Goal: Task Accomplishment & Management: Use online tool/utility

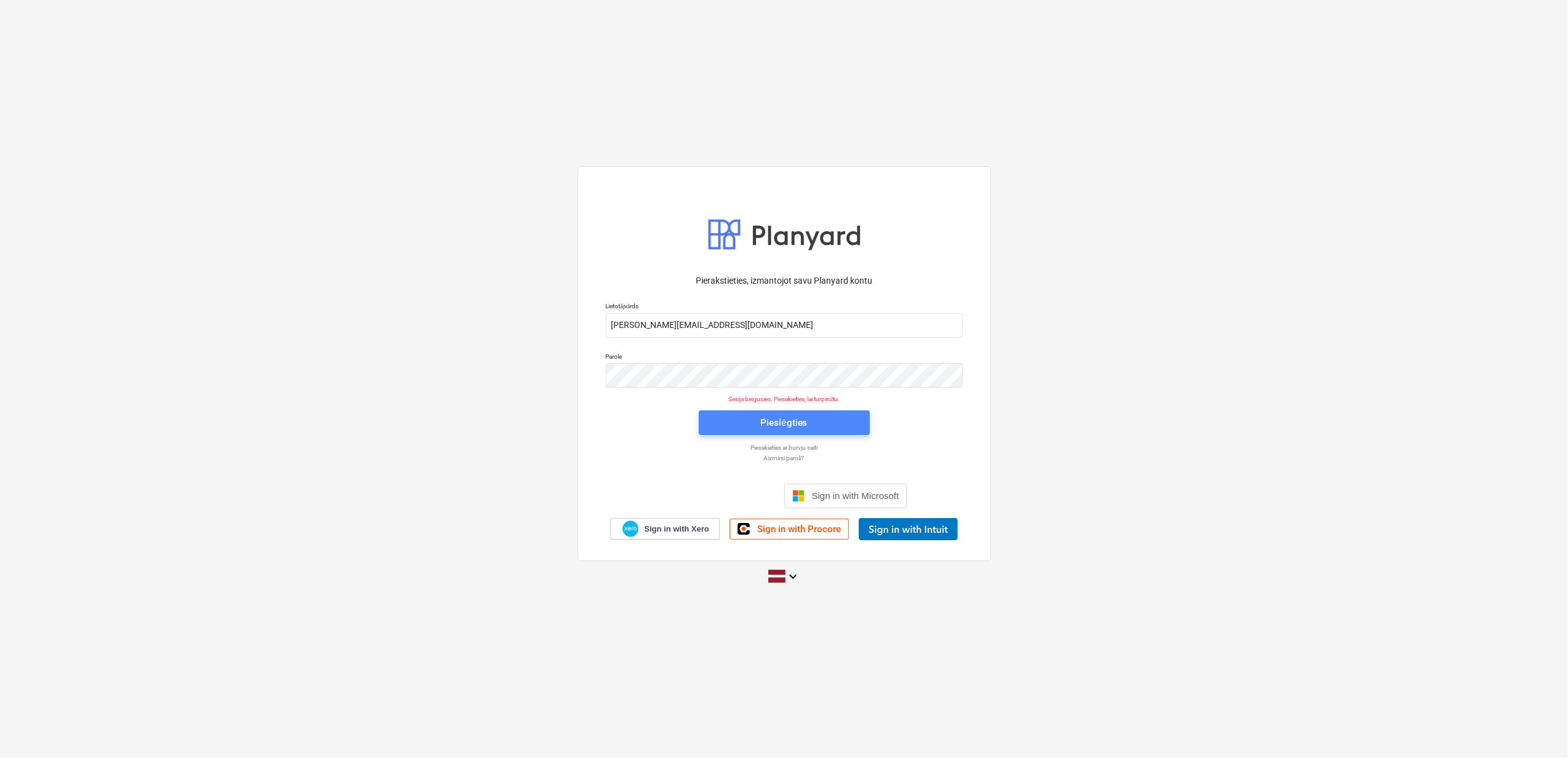
click at [811, 431] on button "Pieslēgties" at bounding box center [784, 423] width 171 height 24
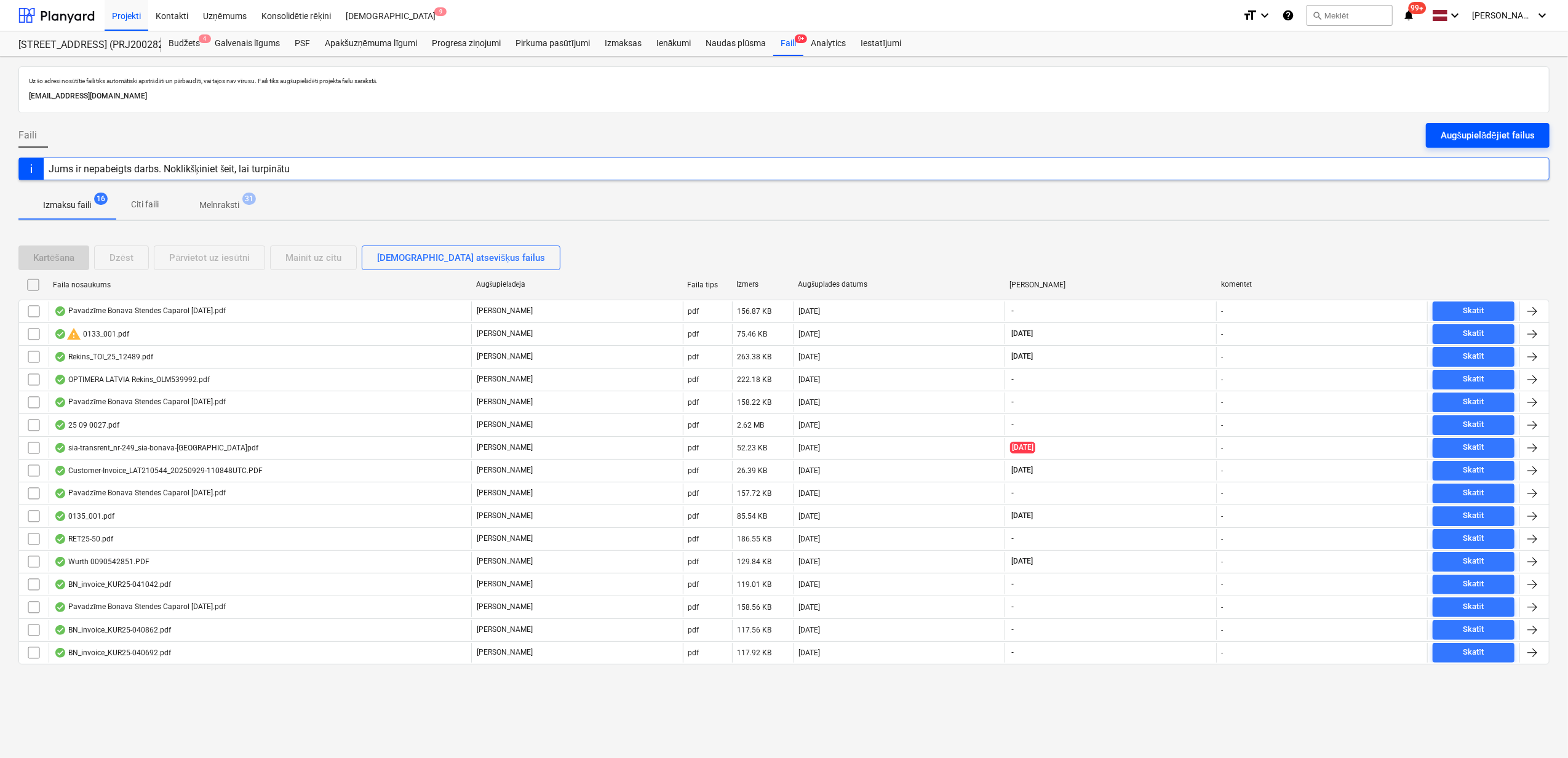
click at [1476, 133] on div "Augšupielādējiet failus" at bounding box center [1488, 135] width 94 height 16
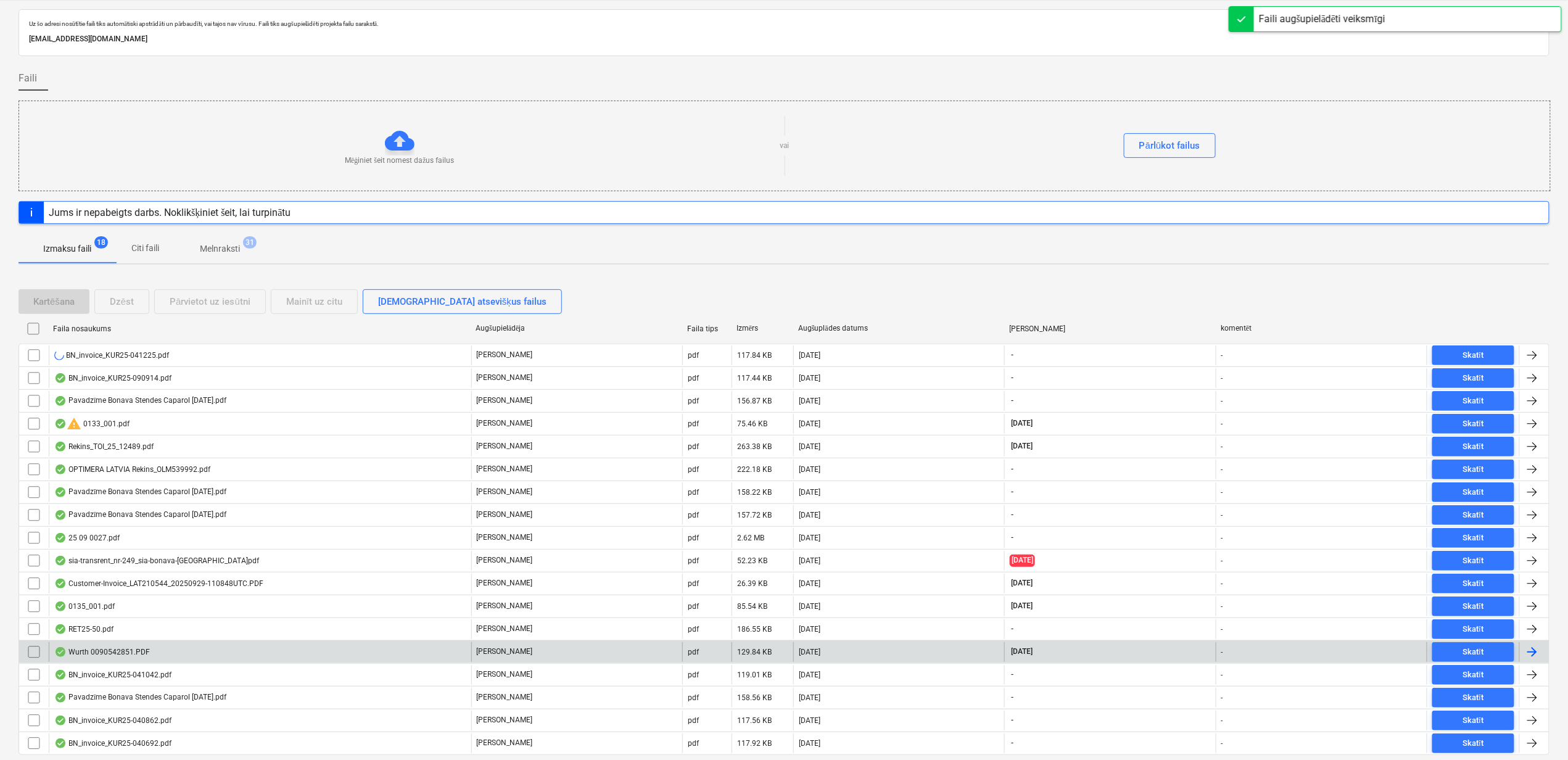
scroll to position [101, 0]
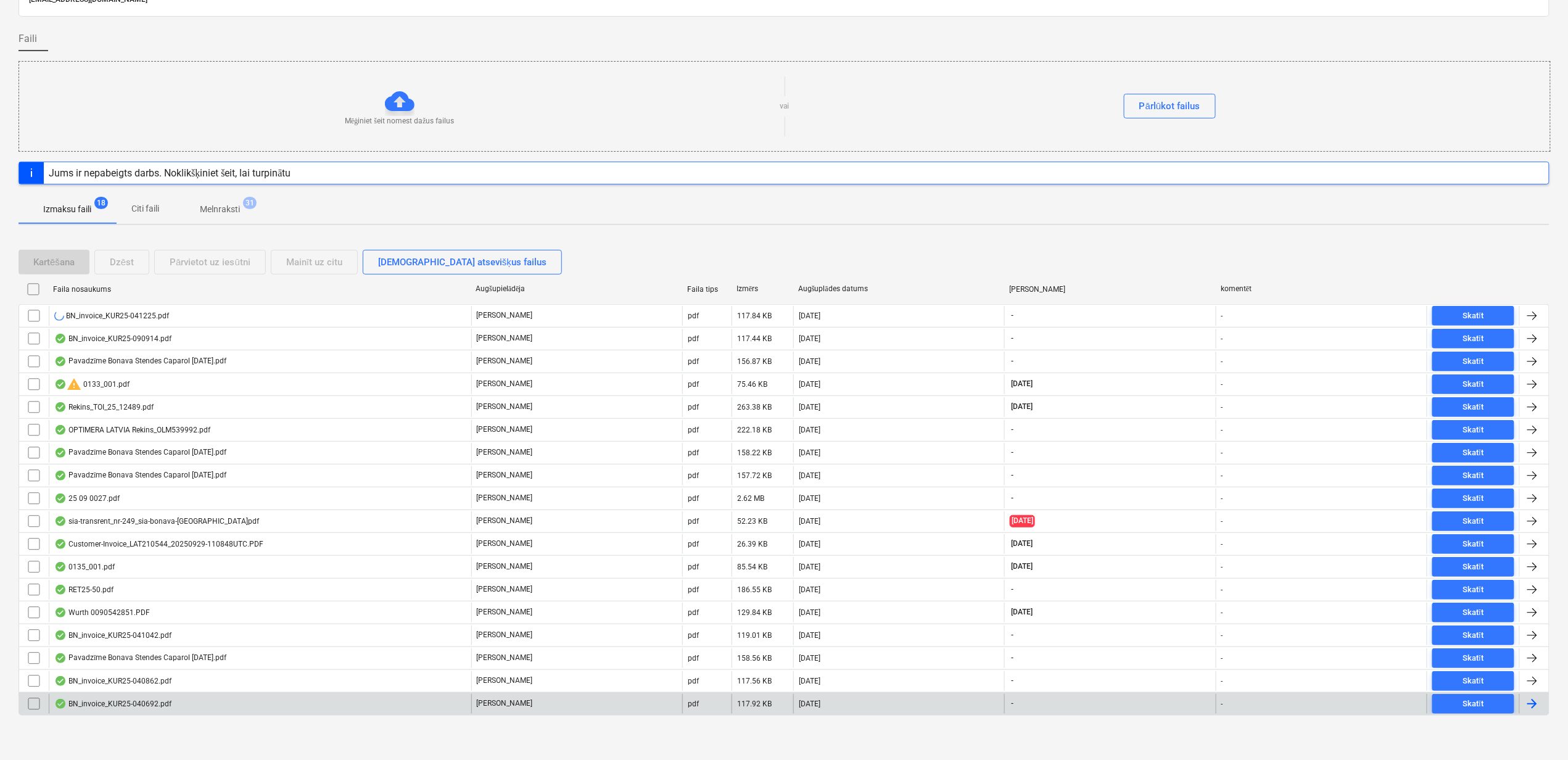
click at [213, 706] on div "BN_invoice_KUR25-040692.pdf" at bounding box center [260, 704] width 422 height 20
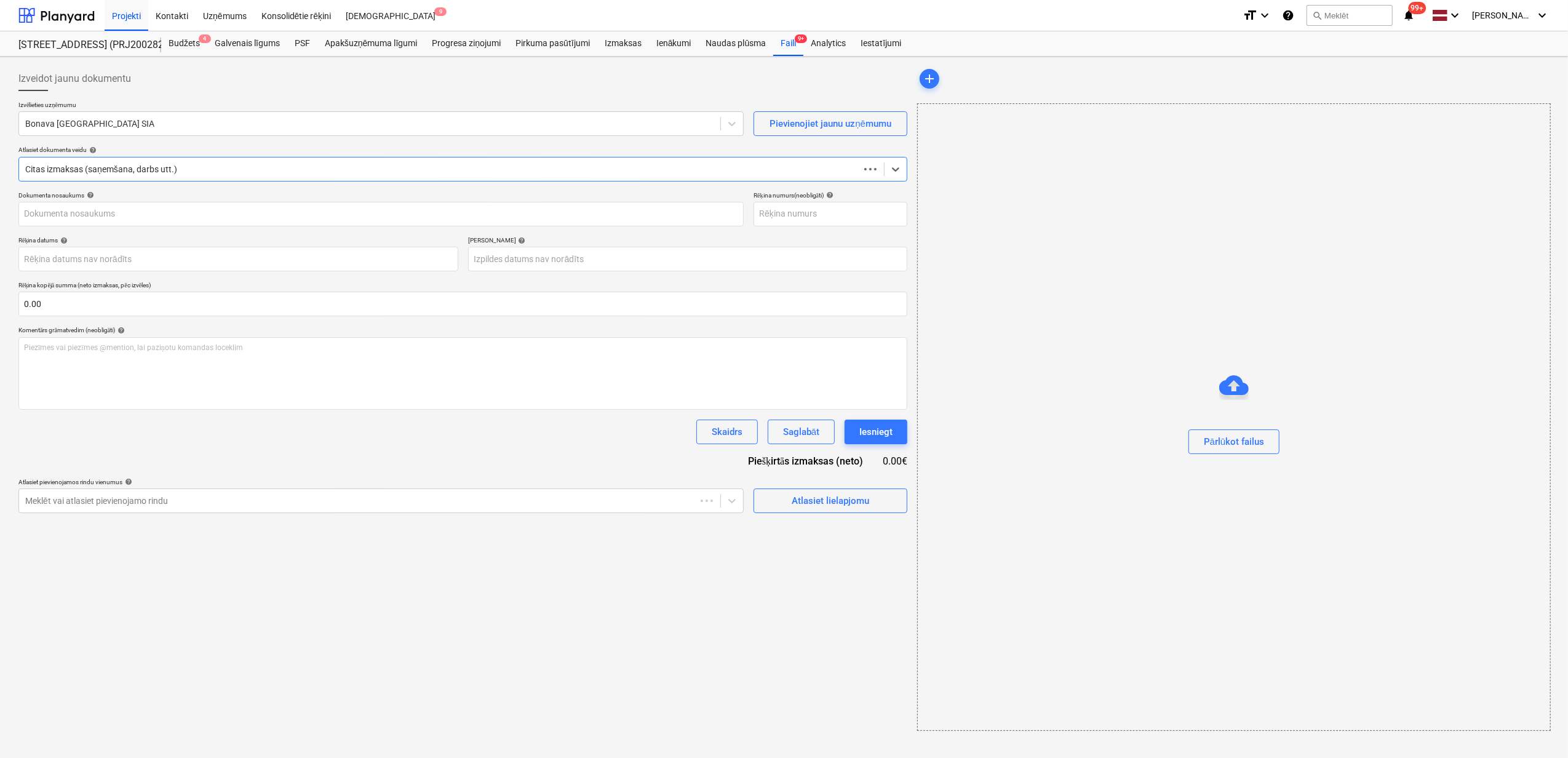
type input "KUR25-040692"
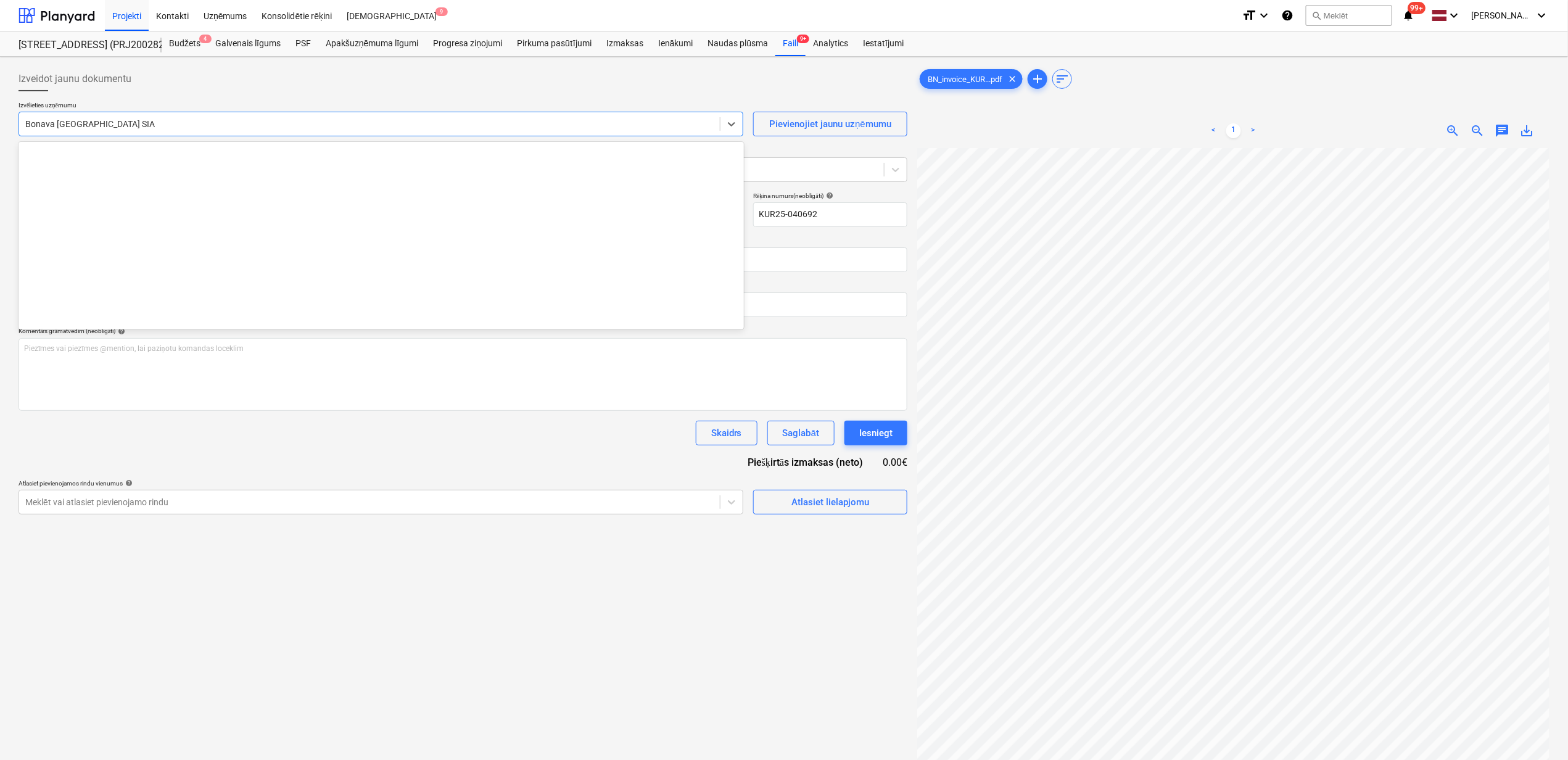
click at [253, 129] on div at bounding box center [369, 124] width 688 height 12
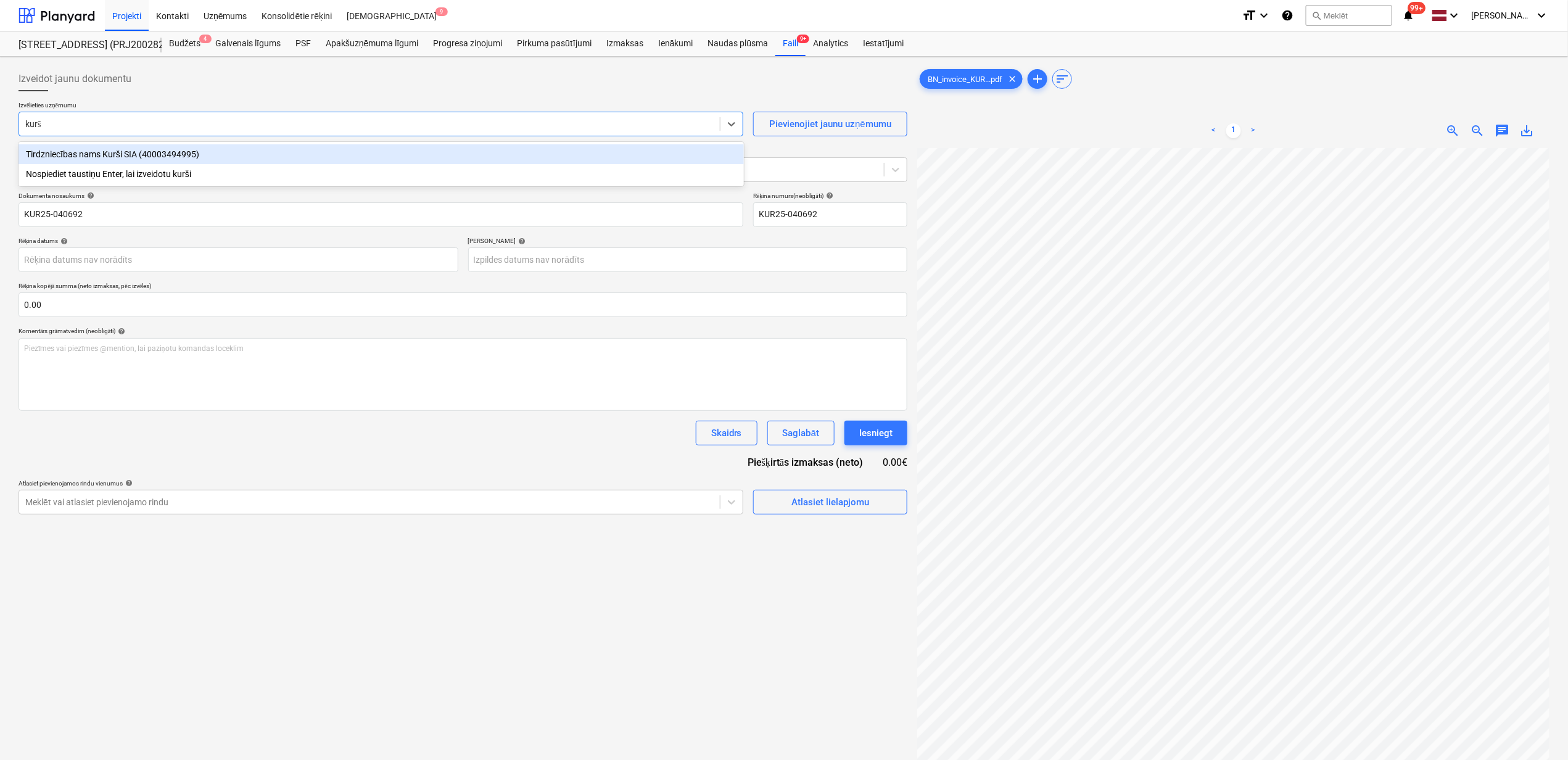
type input "kurši"
click at [218, 149] on div "Tirdzniecības nams Kurši SIA (40003494995)" at bounding box center [381, 154] width 726 height 20
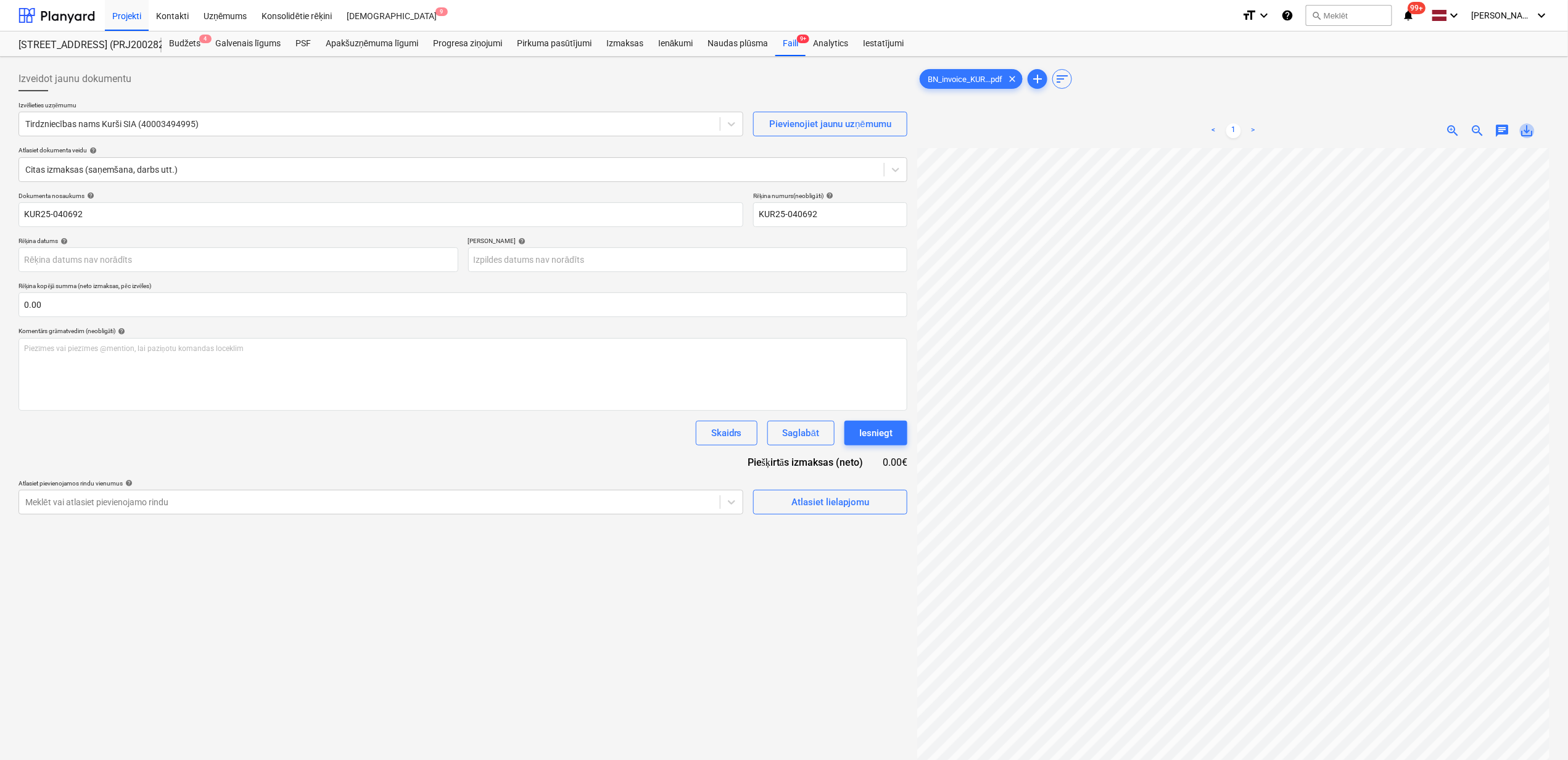
click at [1529, 137] on span "save_alt" at bounding box center [1527, 130] width 15 height 15
click at [107, 213] on input "KUR25-040692" at bounding box center [380, 214] width 725 height 24
drag, startPoint x: 102, startPoint y: 215, endPoint x: 0, endPoint y: 210, distance: 102.1
click at [0, 210] on html "Projekti Kontakti Uzņēmums Konsolidētie rēķini Iesūtne 9 format_size keyboard_a…" at bounding box center [784, 380] width 1568 height 760
paste input "BN_invoice_"
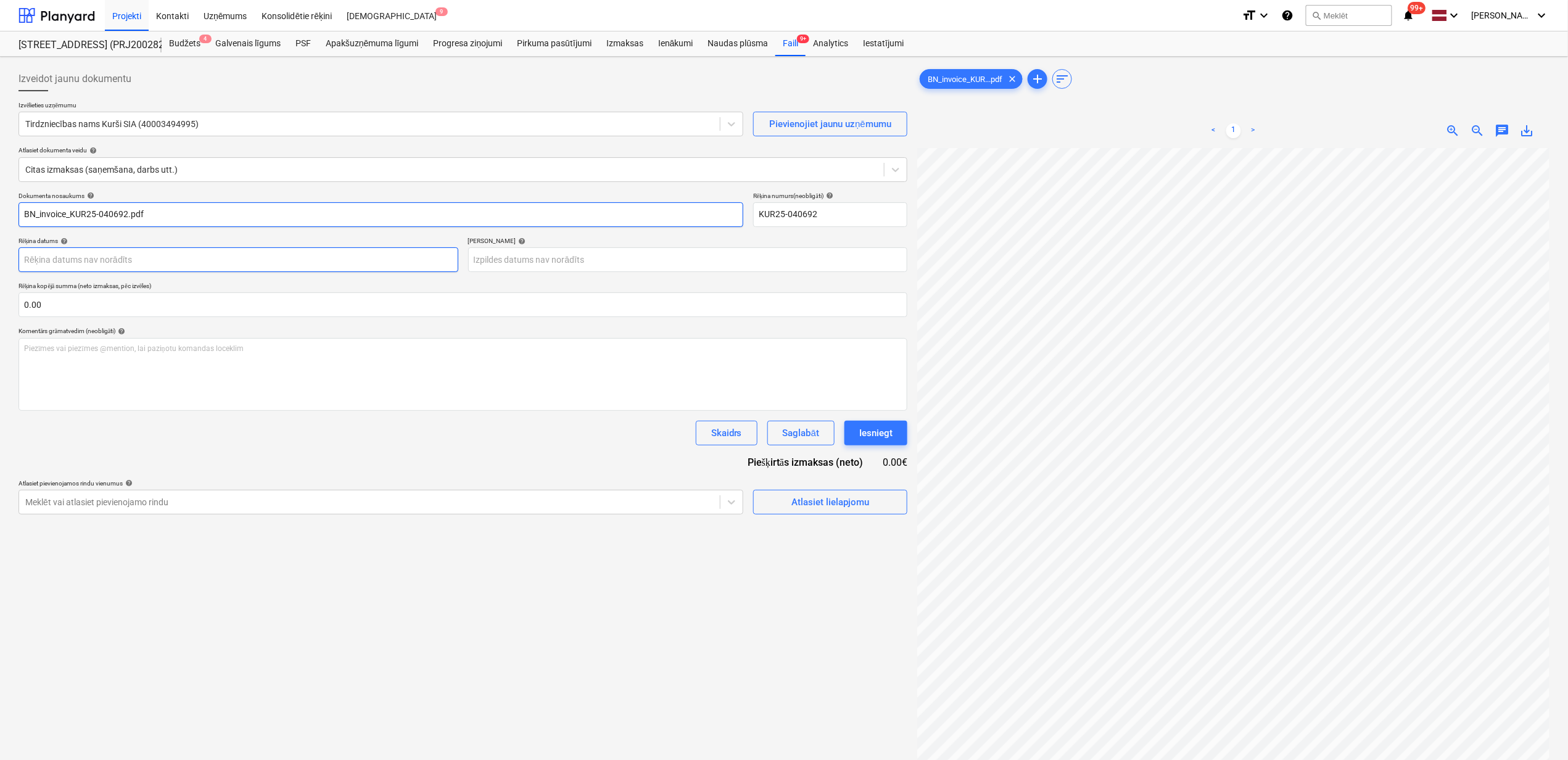
type input "BN_invoice_KUR25-040692.pdf"
click at [154, 255] on body "Projekti Kontakti Uzņēmums Konsolidētie rēķini Iesūtne 9 format_size keyboard_a…" at bounding box center [784, 380] width 1568 height 760
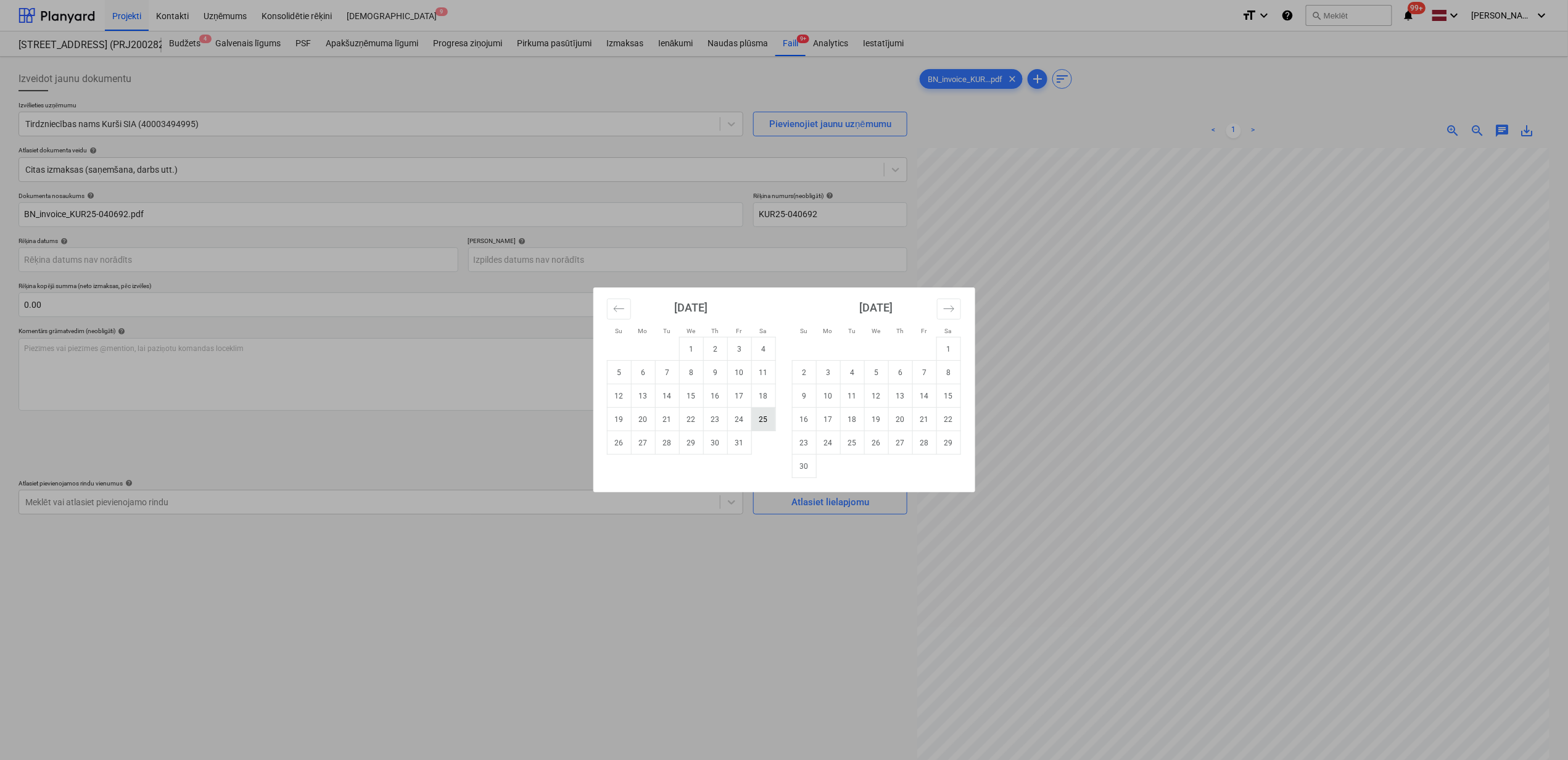
click at [757, 420] on td "25" at bounding box center [763, 419] width 24 height 24
type input "[DATE]"
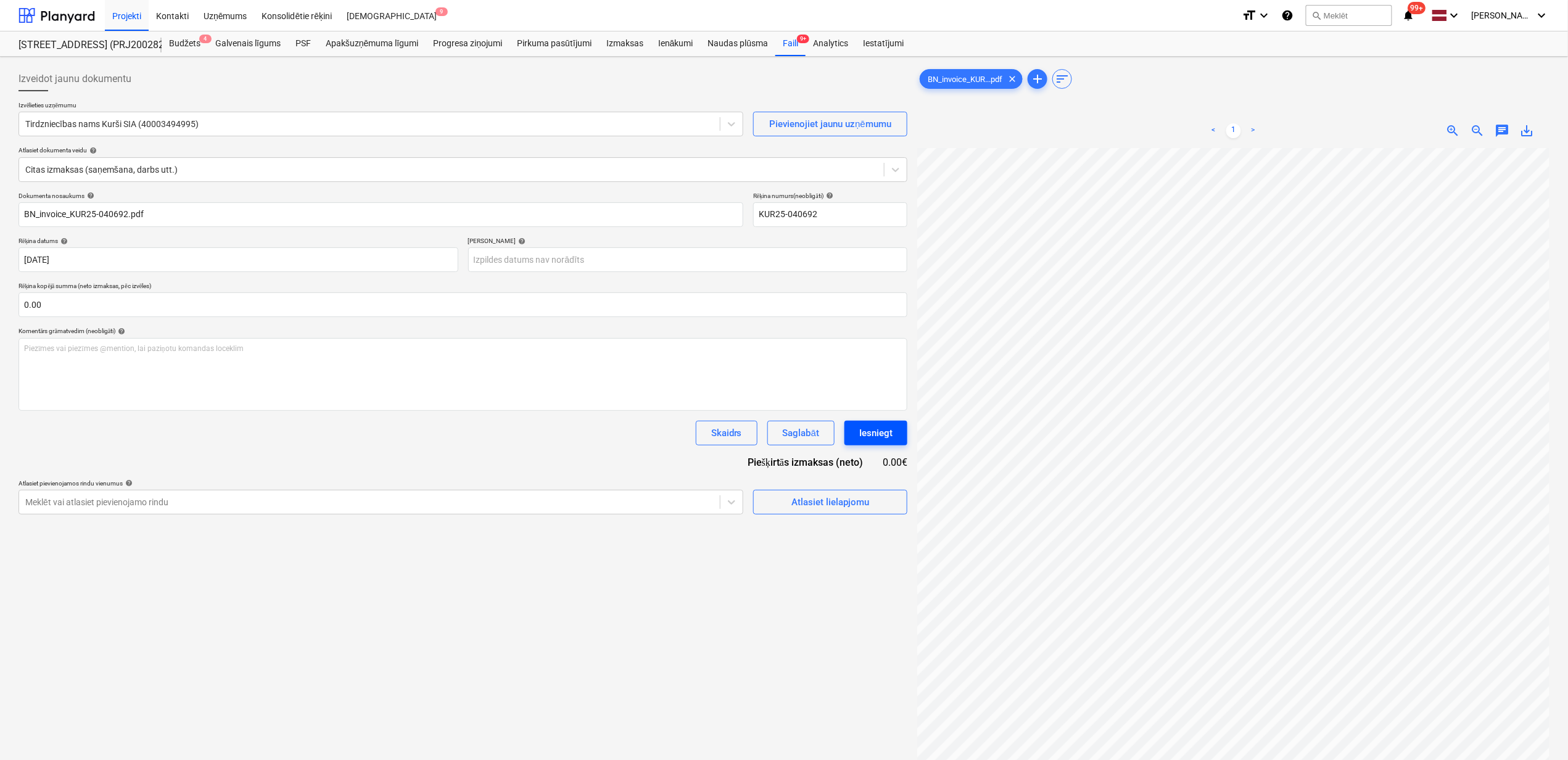
scroll to position [247, 0]
click at [527, 260] on body "Projekti Kontakti Uzņēmums Konsolidētie rēķini Iesūtne 9 format_size keyboard_a…" at bounding box center [784, 380] width 1568 height 760
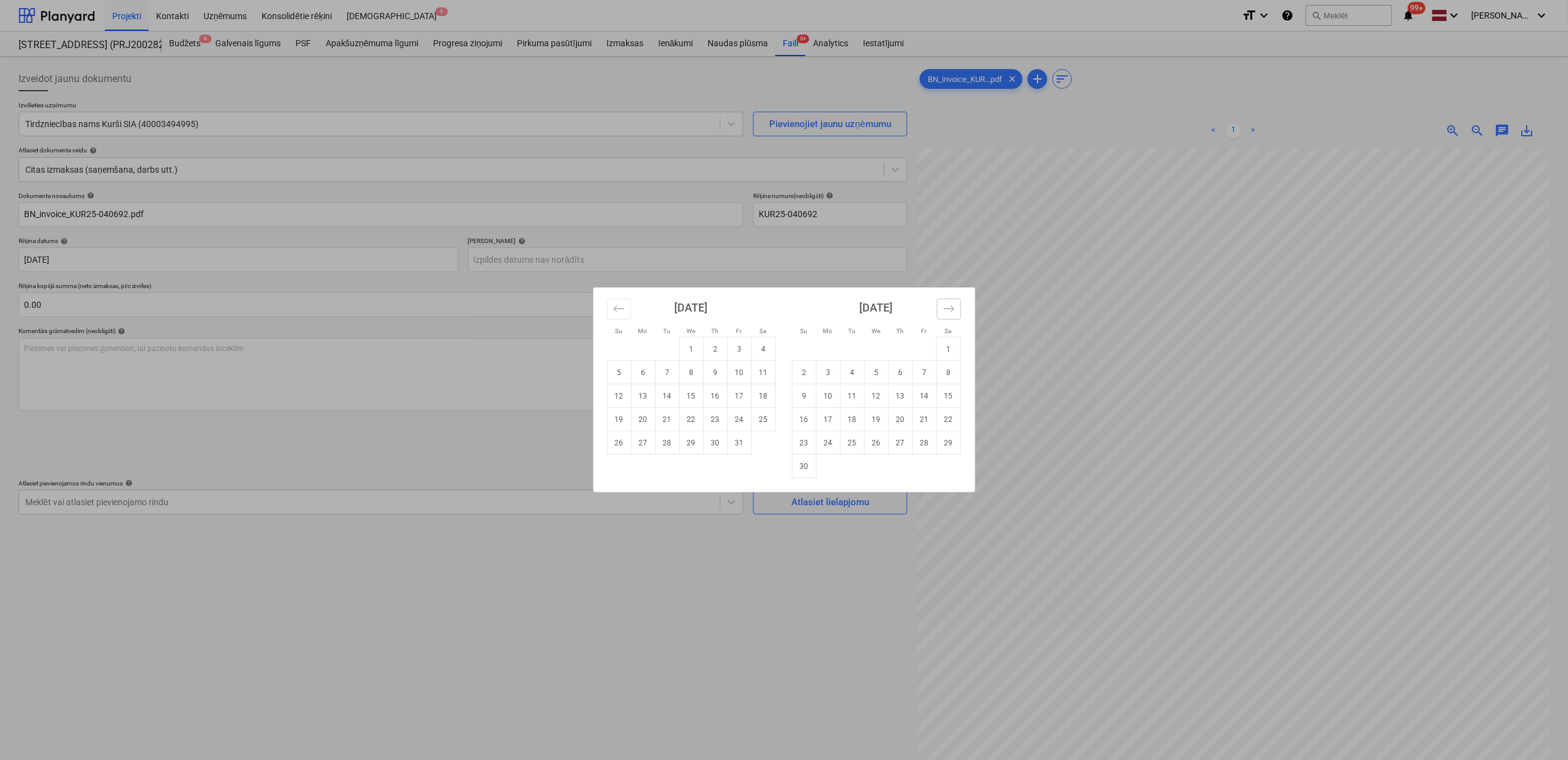
click at [950, 310] on icon "Move forward to switch to the next month." at bounding box center [949, 308] width 11 height 11
click at [923, 420] on td "23" at bounding box center [924, 419] width 24 height 24
type input "[DATE]"
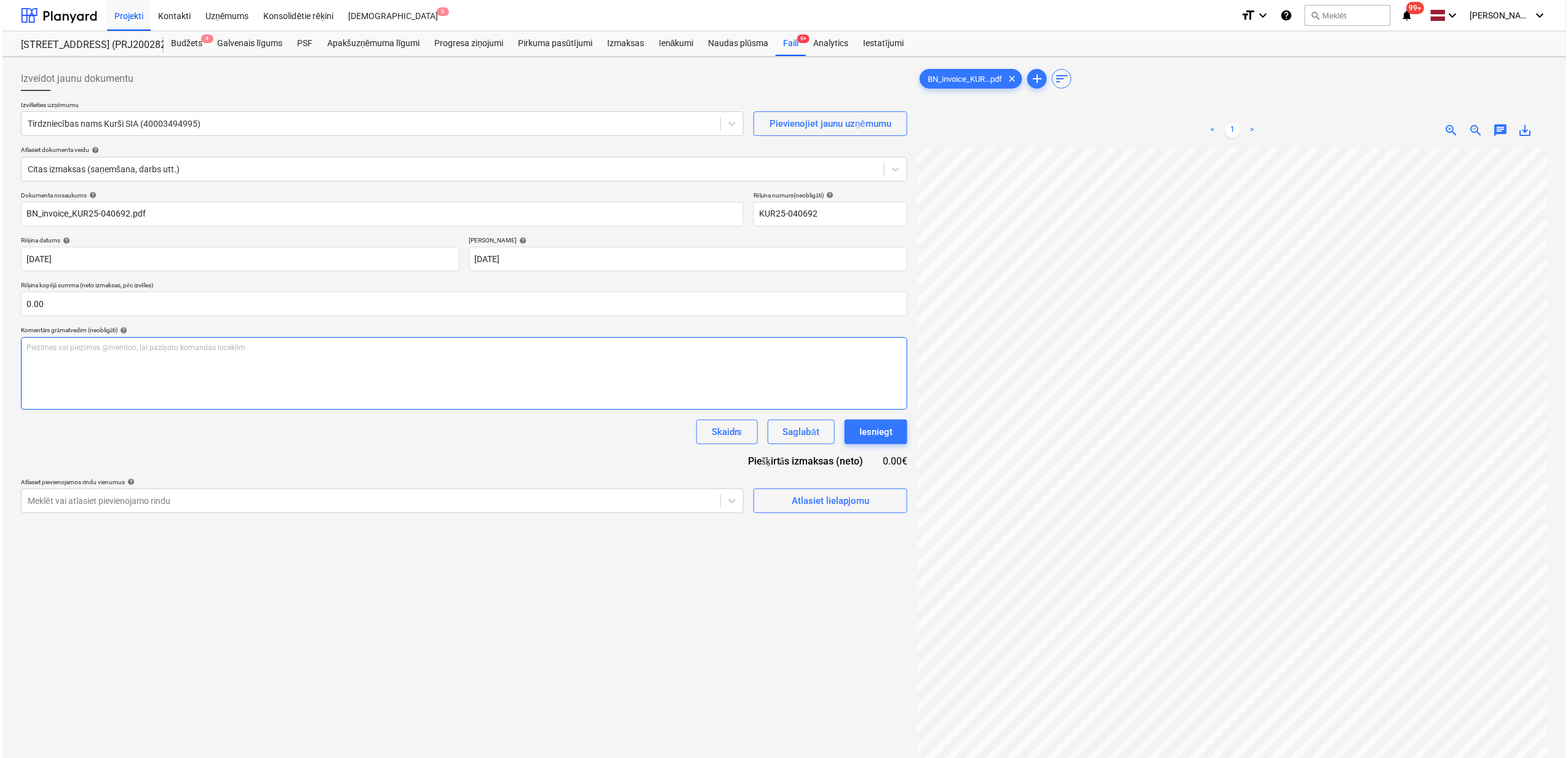
scroll to position [236, 150]
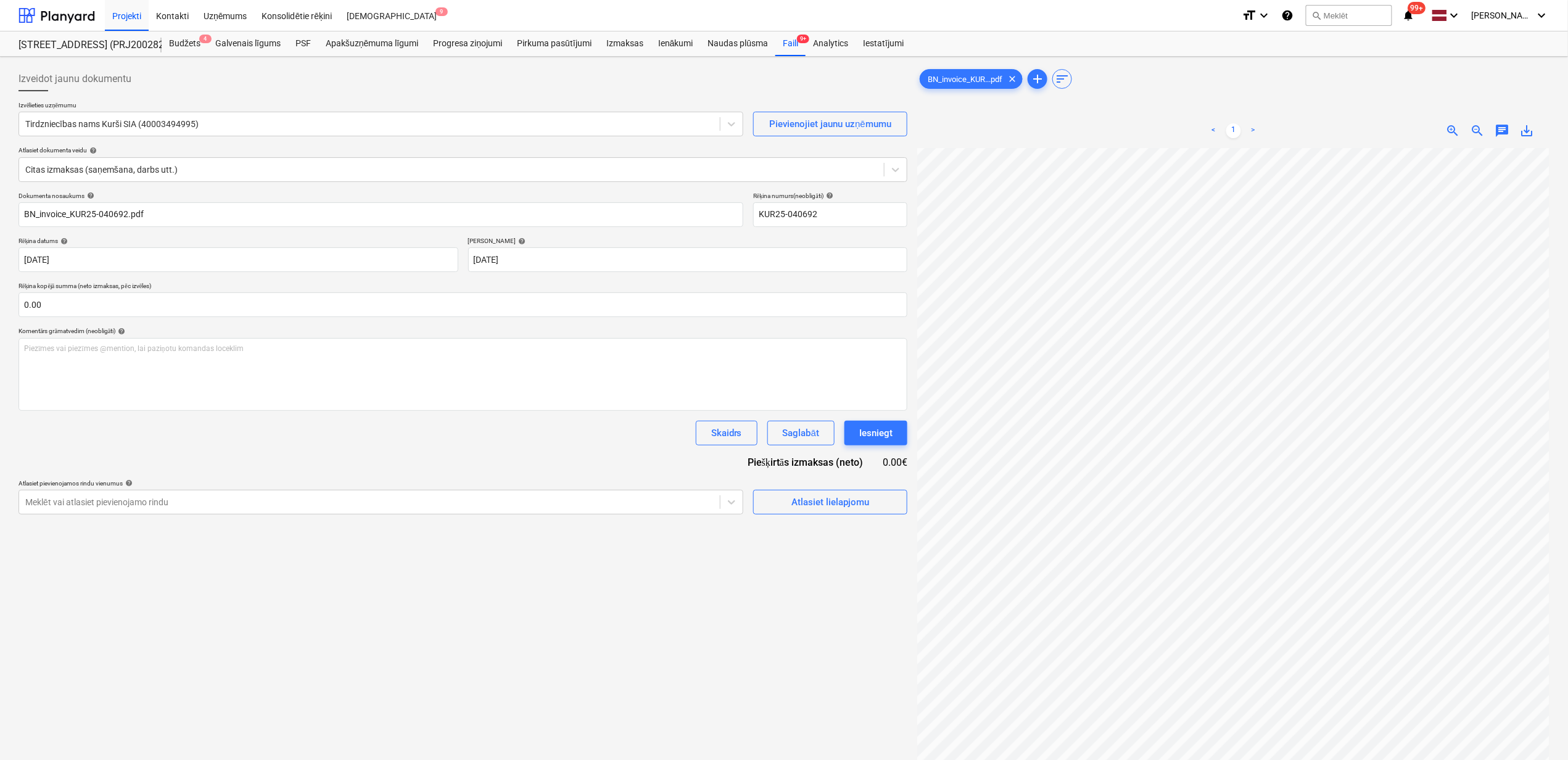
click at [887, 414] on div "Izveidot jaunu dokumentu Izvēlieties uzņēmumu Tirdzniecības nams Kurši SIA (400…" at bounding box center [784, 471] width 1541 height 817
click at [134, 309] on input "text" at bounding box center [463, 304] width 889 height 24
type input "1,124.90"
click at [494, 672] on div "Izveidot jaunu dokumentu Izvēlieties uzņēmumu Tirdzniecības nams Kurši SIA (400…" at bounding box center [463, 471] width 899 height 817
click at [799, 529] on div "Atlasiet lielapjomu" at bounding box center [830, 533] width 78 height 16
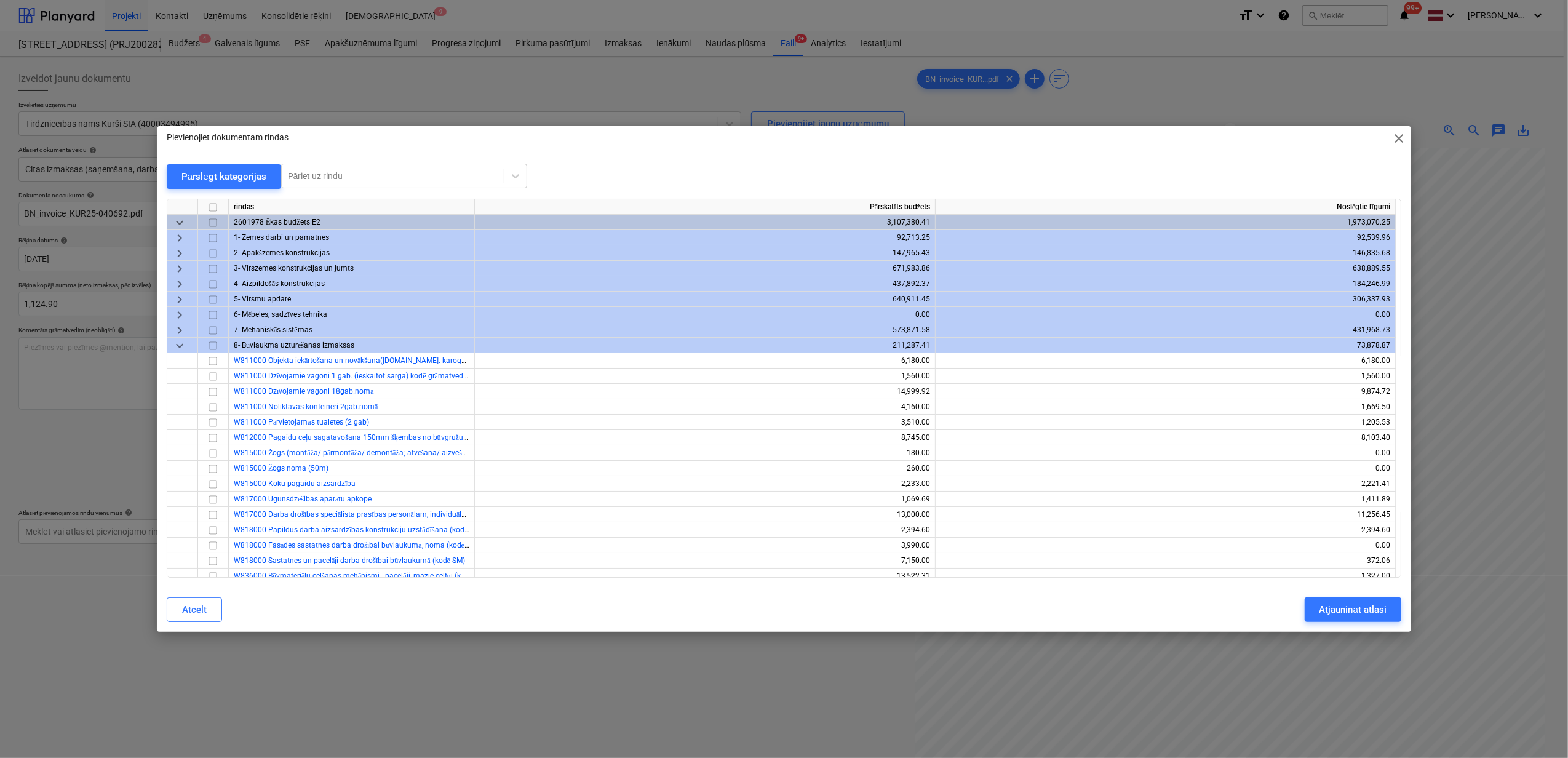
click at [182, 345] on span "keyboard_arrow_down" at bounding box center [180, 345] width 15 height 15
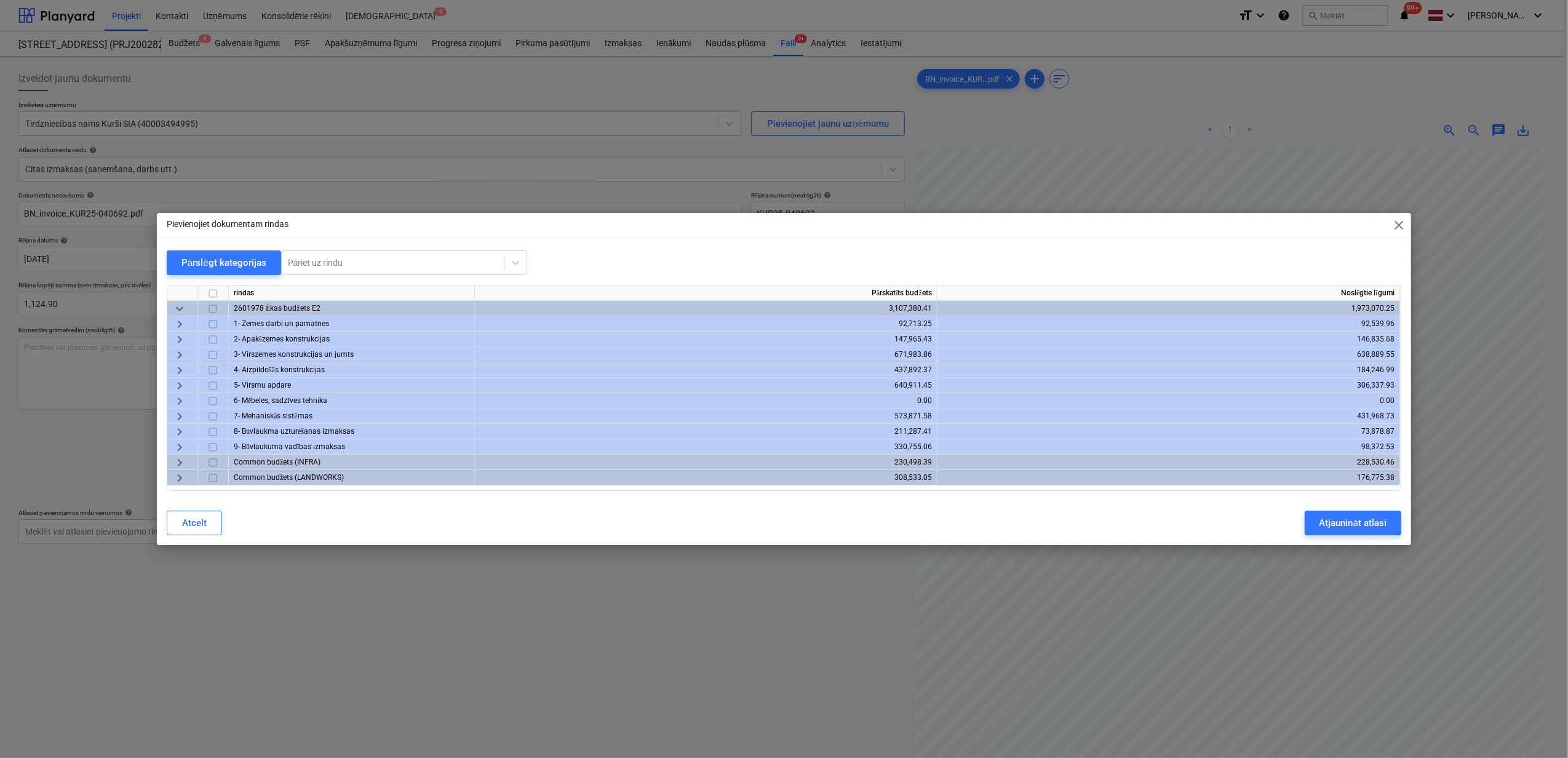
click at [176, 366] on span "keyboard_arrow_right" at bounding box center [180, 370] width 15 height 15
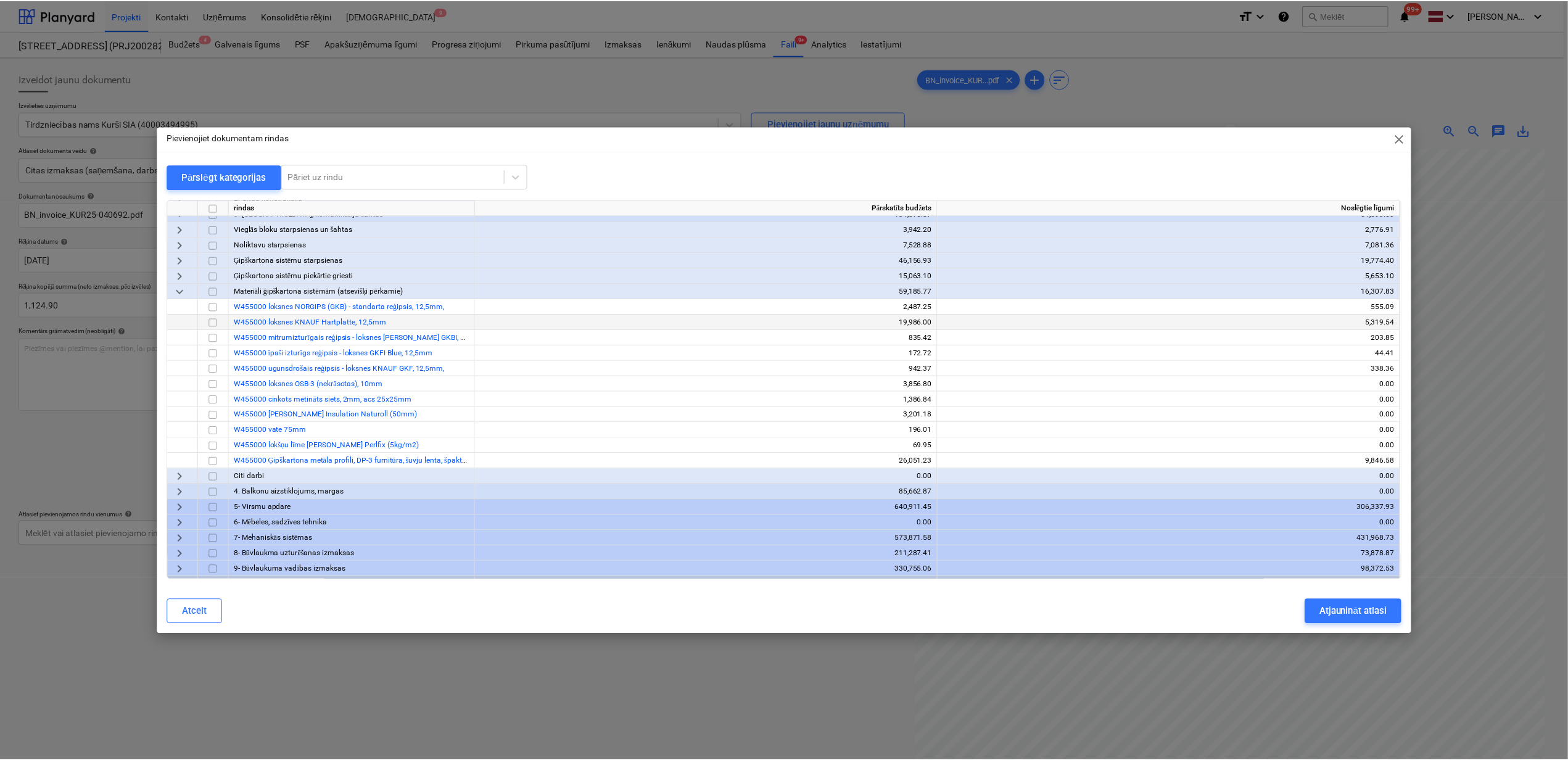
scroll to position [150, 0]
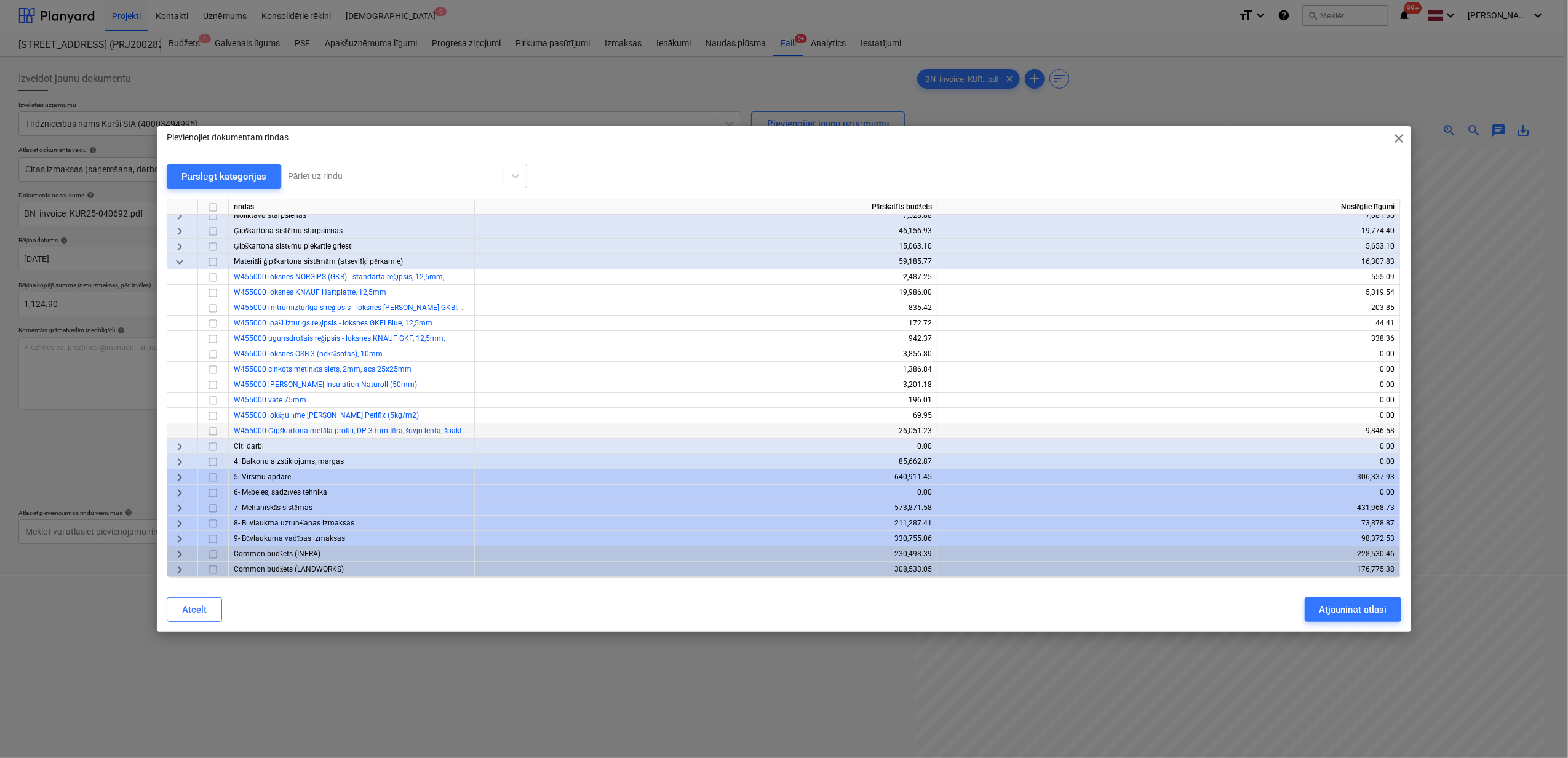
click at [212, 429] on input "checkbox" at bounding box center [213, 431] width 15 height 15
click at [1367, 609] on div "Atjaunināt atlasi" at bounding box center [1353, 610] width 67 height 16
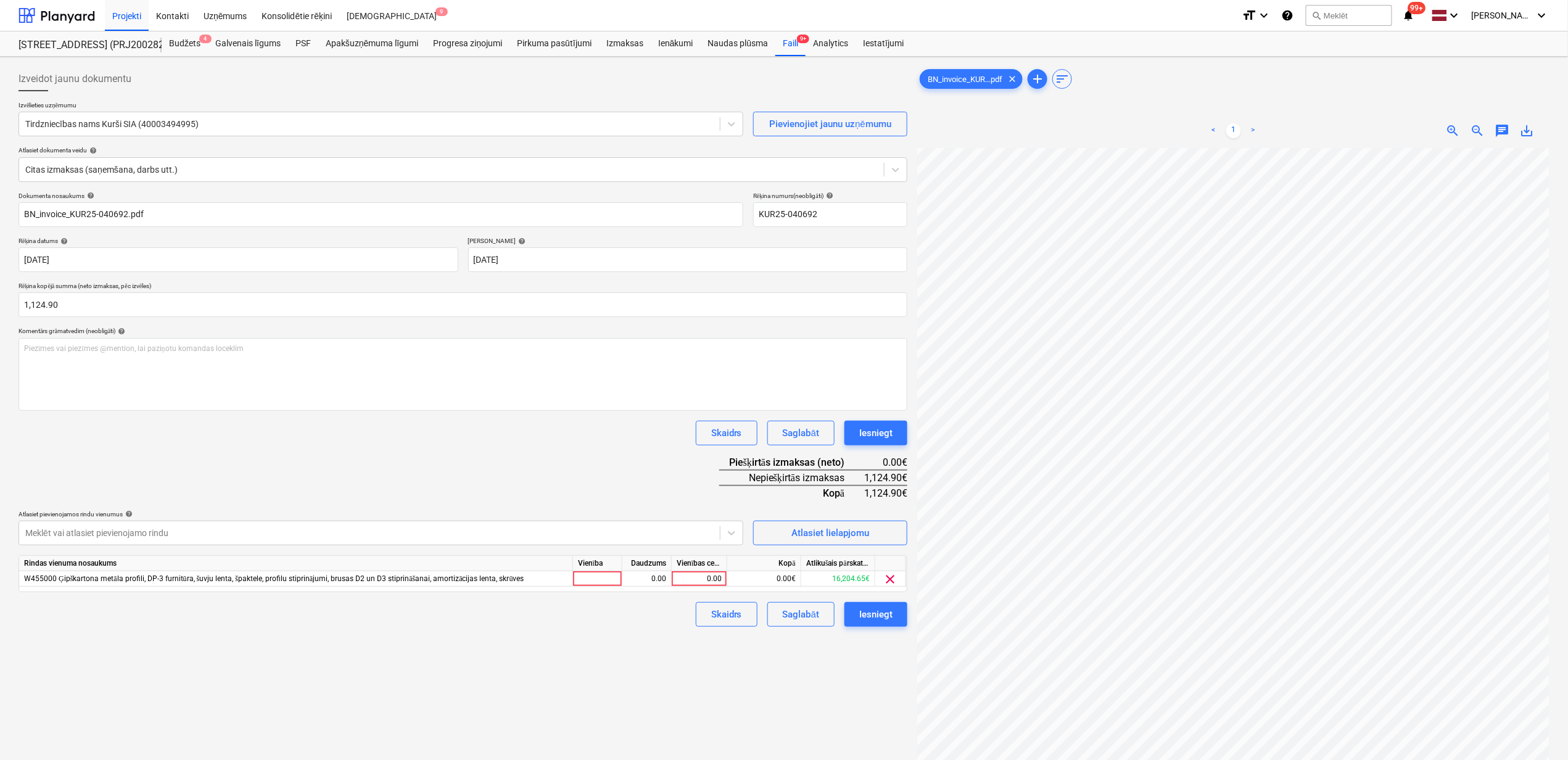
scroll to position [236, 149]
click at [847, 532] on div "Atlasiet lielapjomu" at bounding box center [830, 533] width 78 height 16
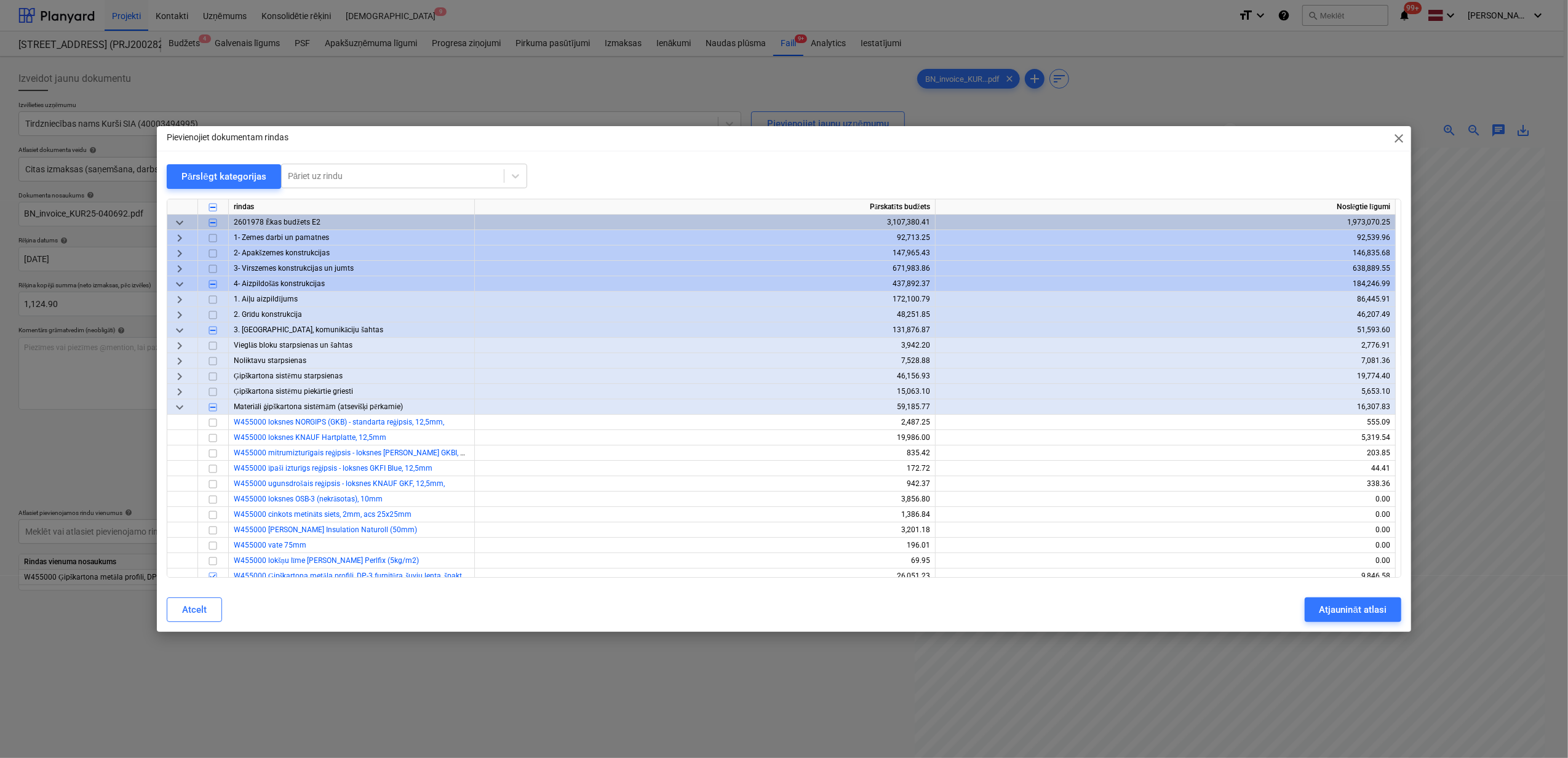
click at [180, 285] on span "keyboard_arrow_down" at bounding box center [180, 283] width 15 height 15
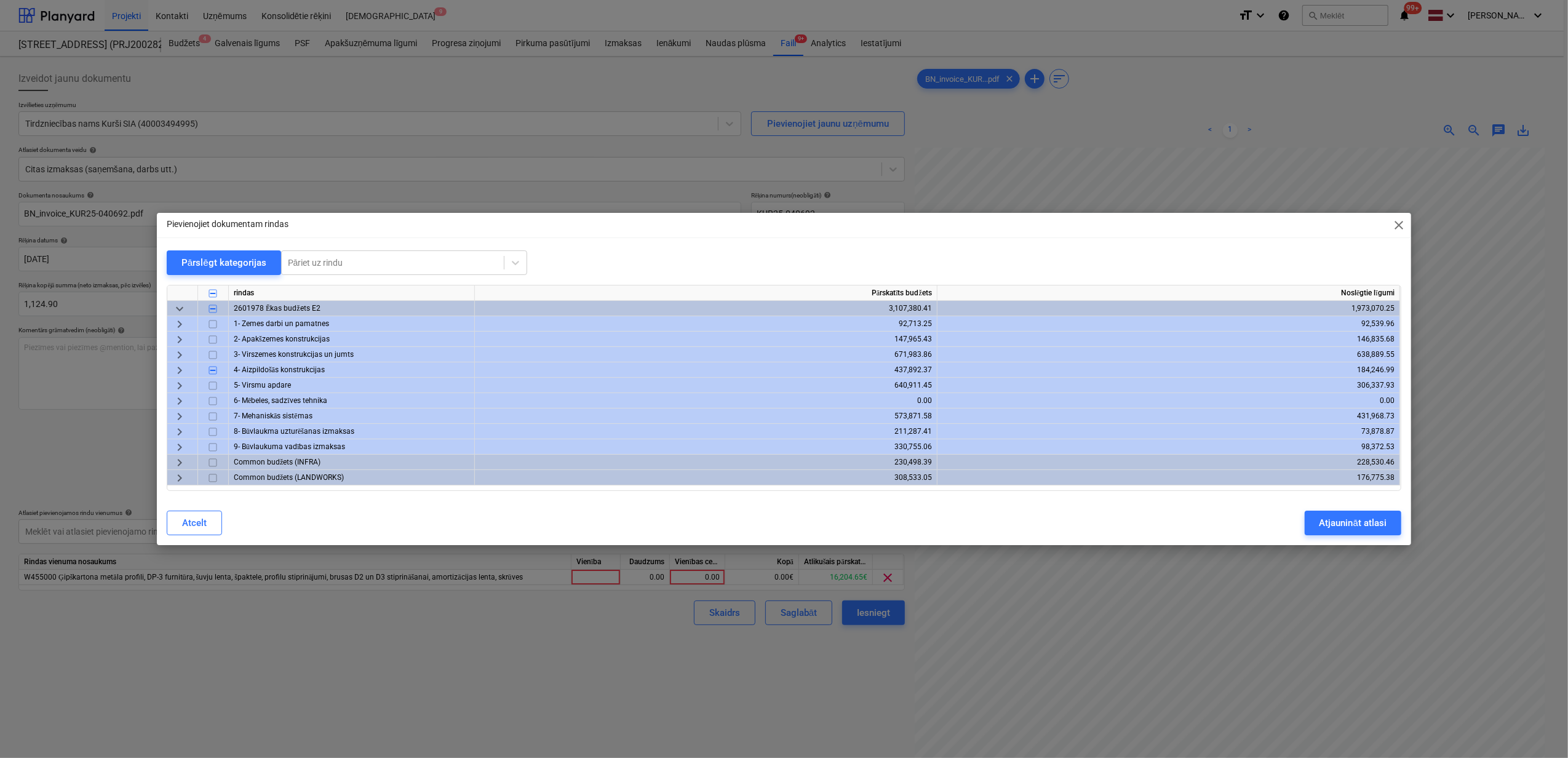
click at [181, 384] on span "keyboard_arrow_right" at bounding box center [180, 386] width 15 height 15
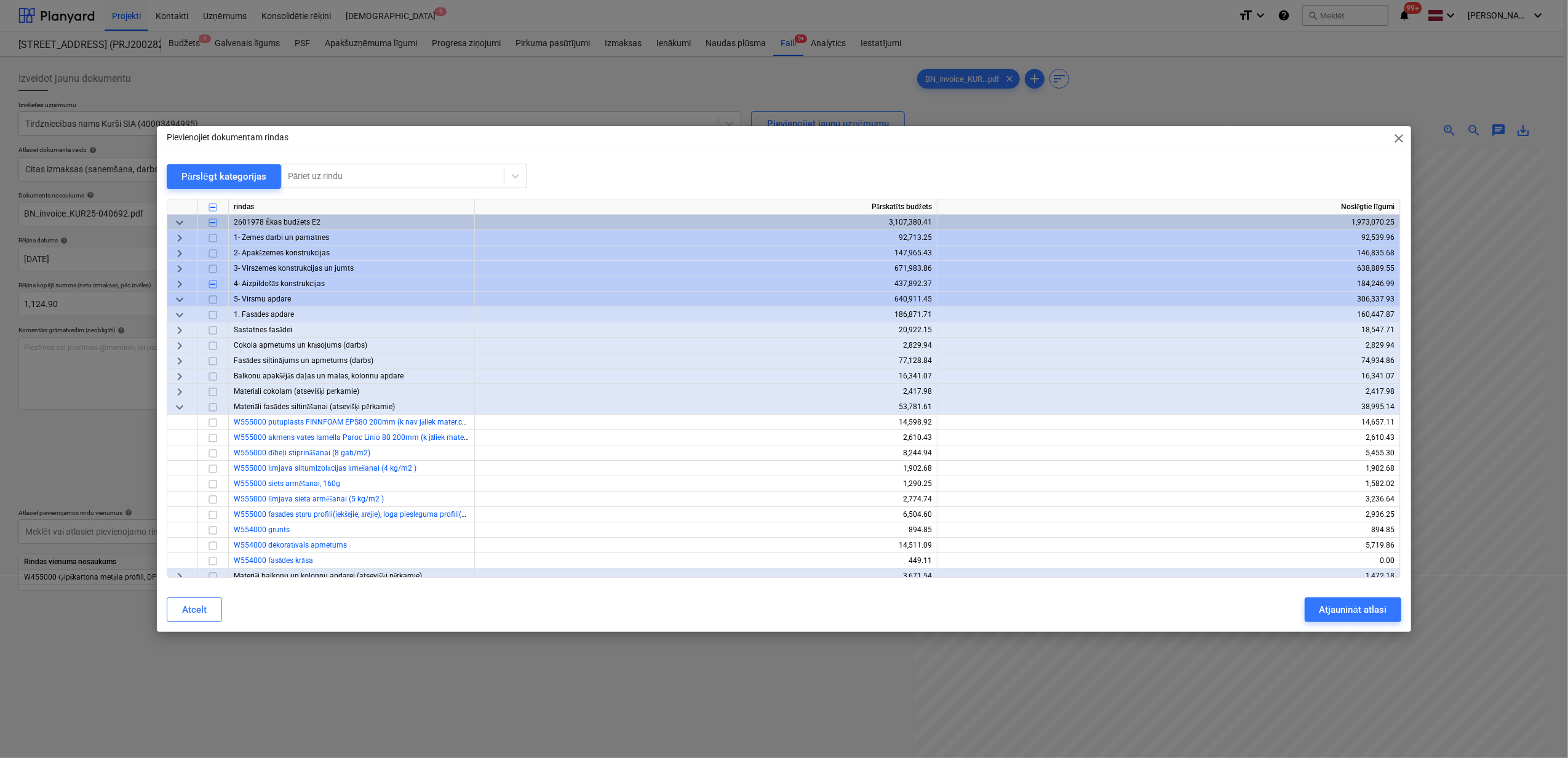
click at [1398, 146] on div "Pievienojiet dokumentam rindas close" at bounding box center [784, 139] width 1255 height 24
click at [1399, 141] on span "close" at bounding box center [1399, 138] width 15 height 15
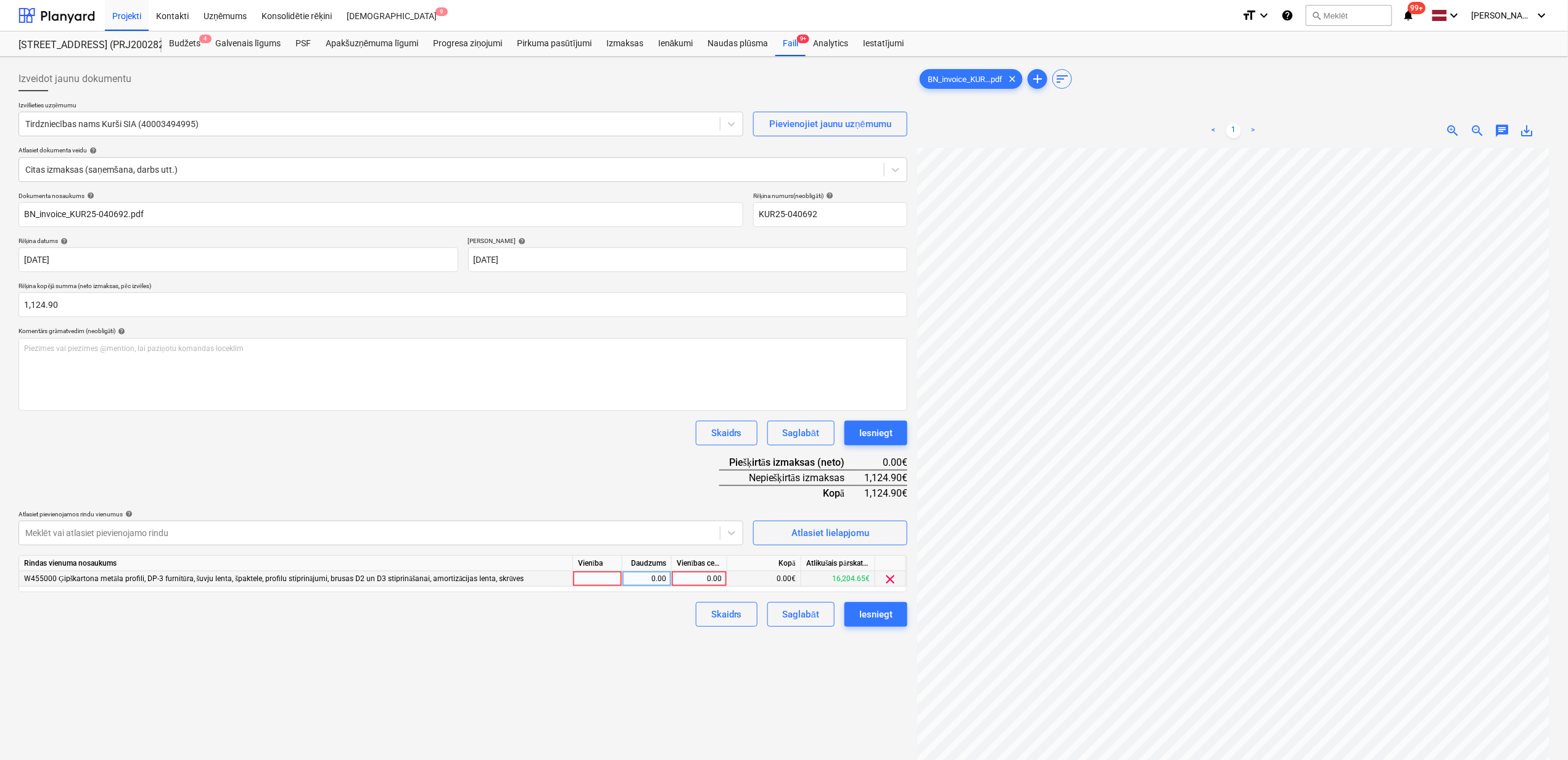
click at [701, 576] on div "0.00" at bounding box center [700, 579] width 45 height 16
type input "1124.9"
drag, startPoint x: 528, startPoint y: 666, endPoint x: 539, endPoint y: 652, distance: 17.8
click at [529, 666] on div "Izveidot jaunu dokumentu Izvēlieties uzņēmumu Tirdzniecības nams Kurši SIA (400…" at bounding box center [463, 471] width 899 height 817
click at [881, 608] on div "Iesniegt" at bounding box center [876, 615] width 33 height 16
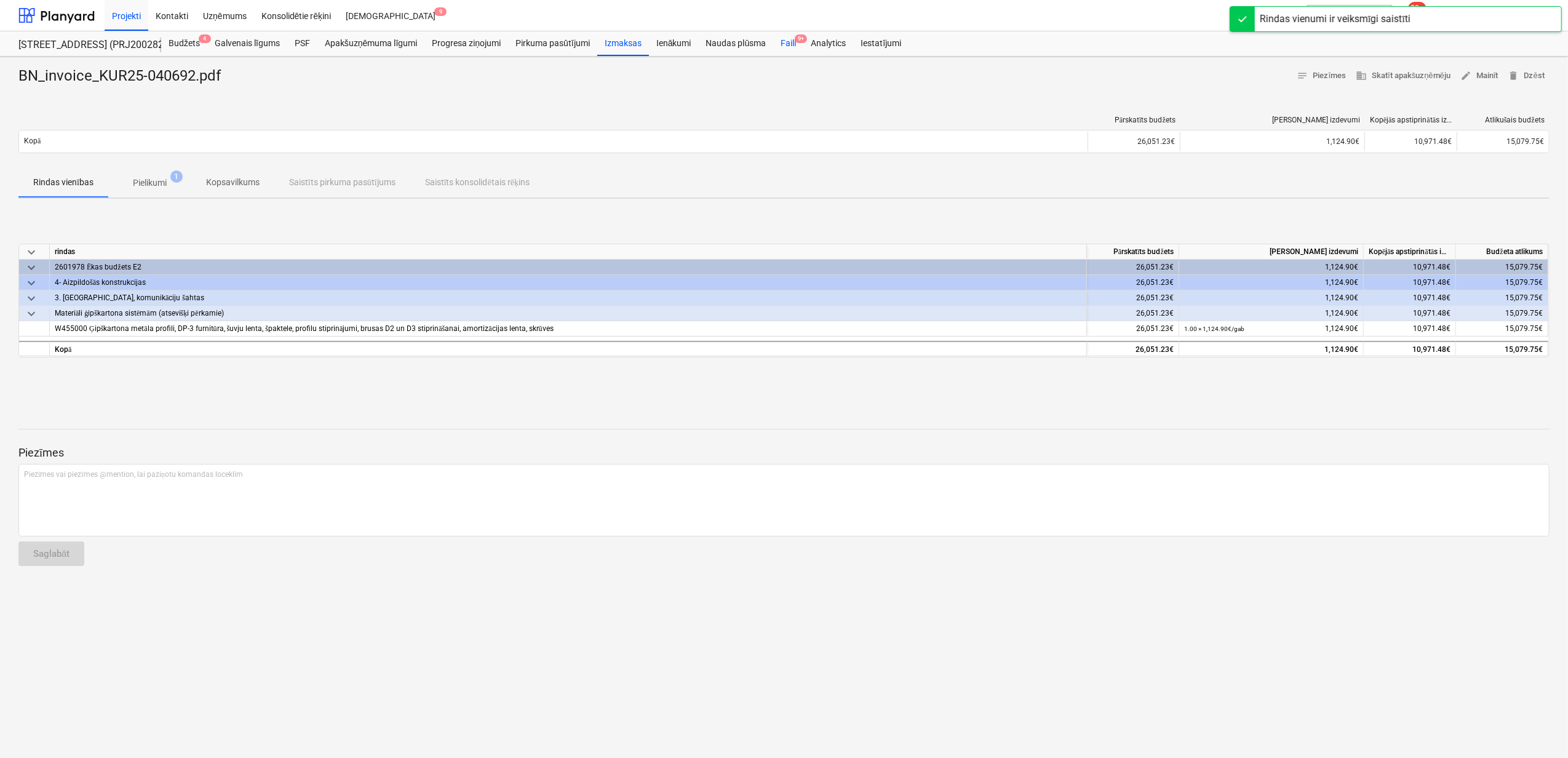
click at [788, 38] on div "Faili 9+" at bounding box center [788, 44] width 31 height 24
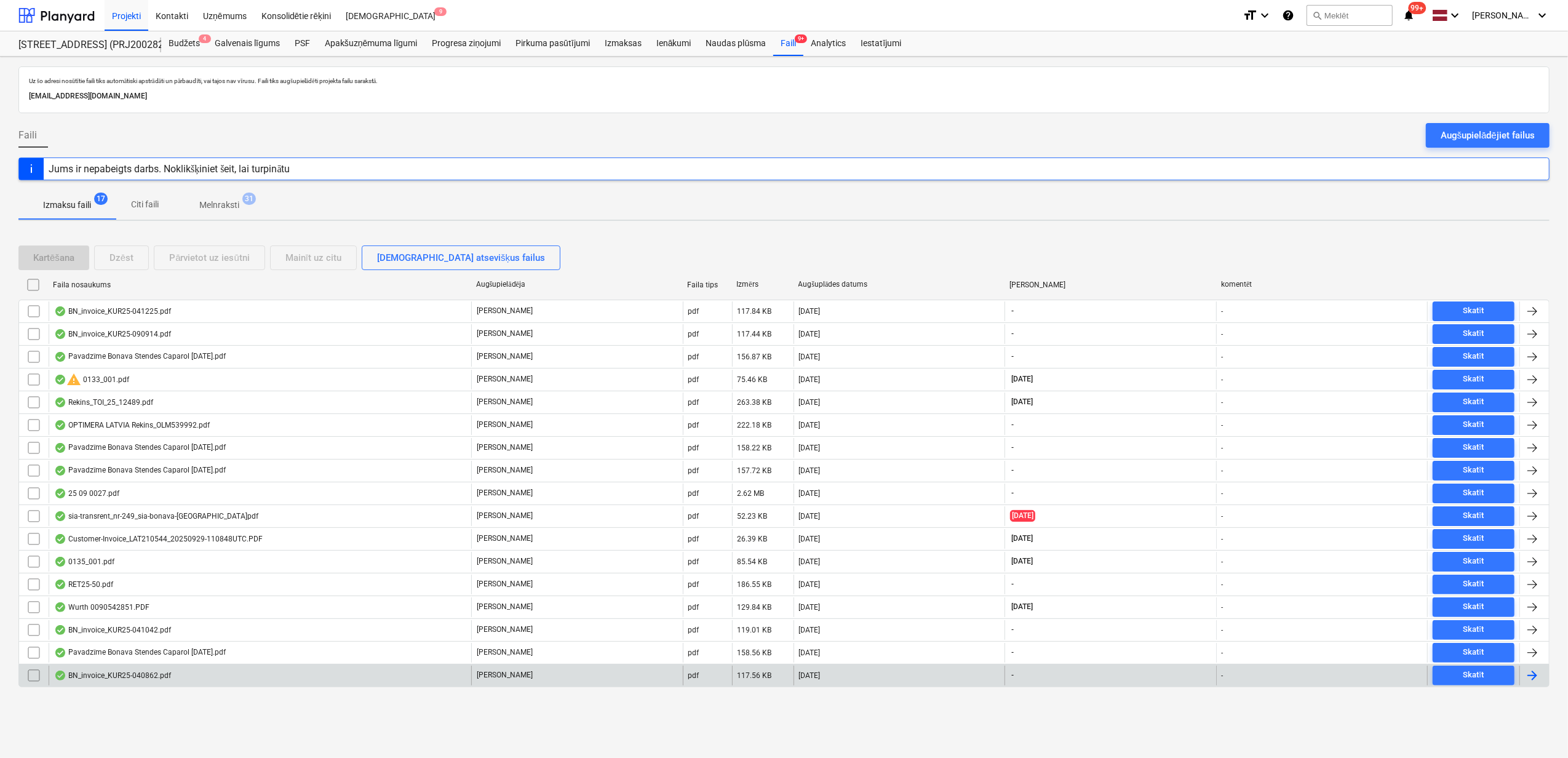
click at [150, 680] on div "BN_invoice_KUR25-040862.pdf" at bounding box center [112, 675] width 117 height 10
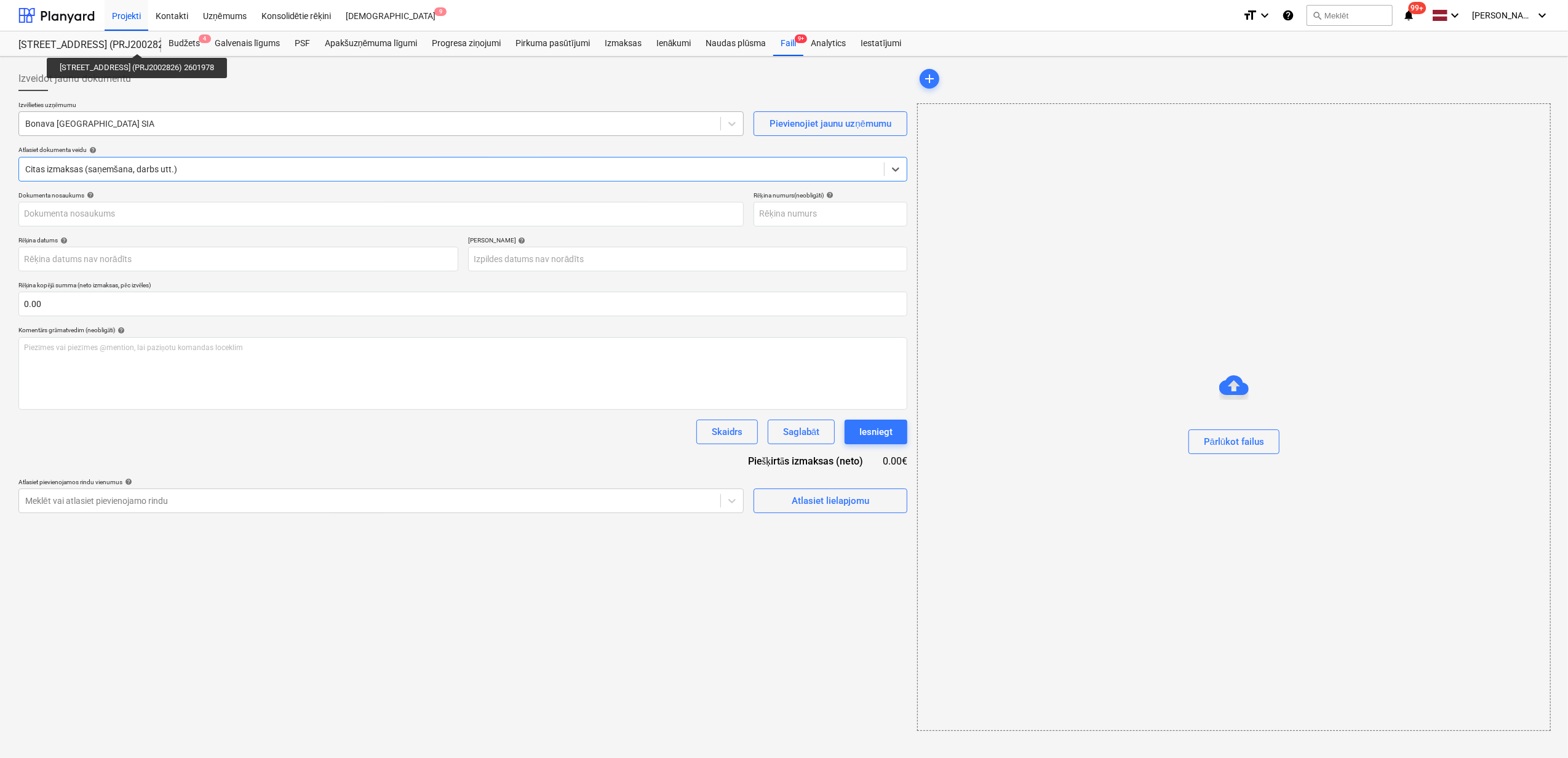
type input "KUR25-040862"
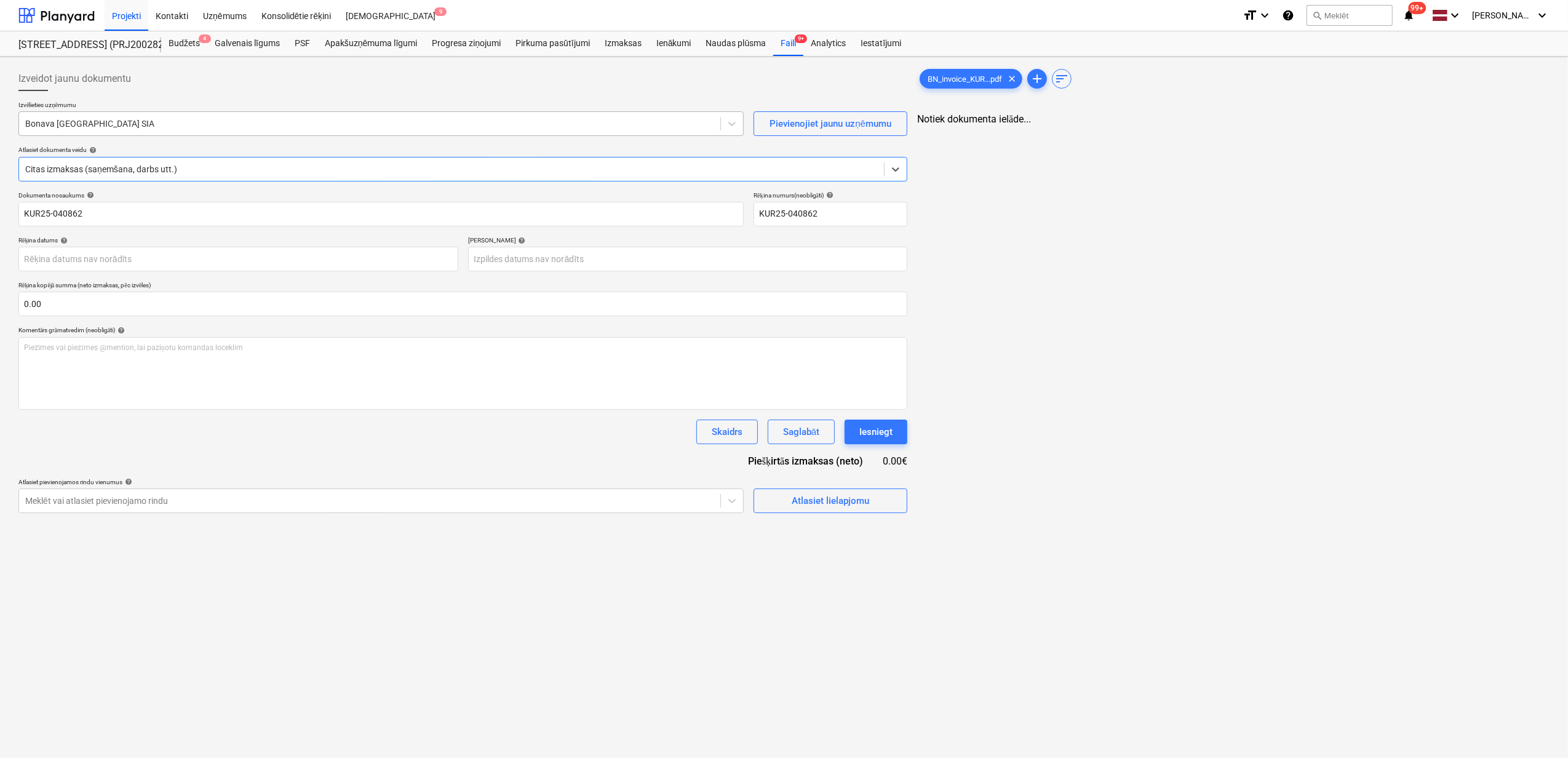
click at [119, 133] on div "Bonava [GEOGRAPHIC_DATA] SIA" at bounding box center [370, 124] width 701 height 17
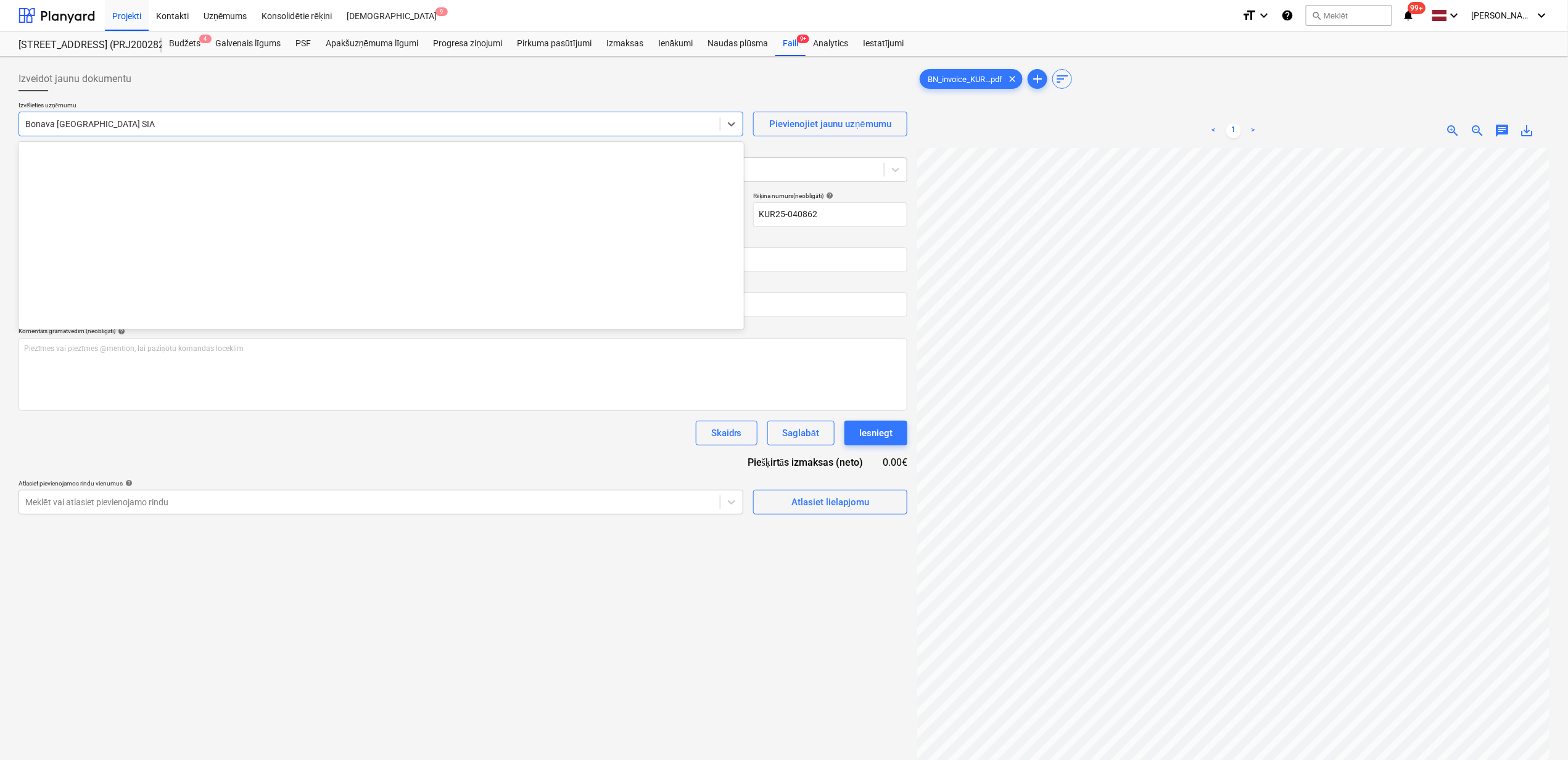
scroll to position [2332, 0]
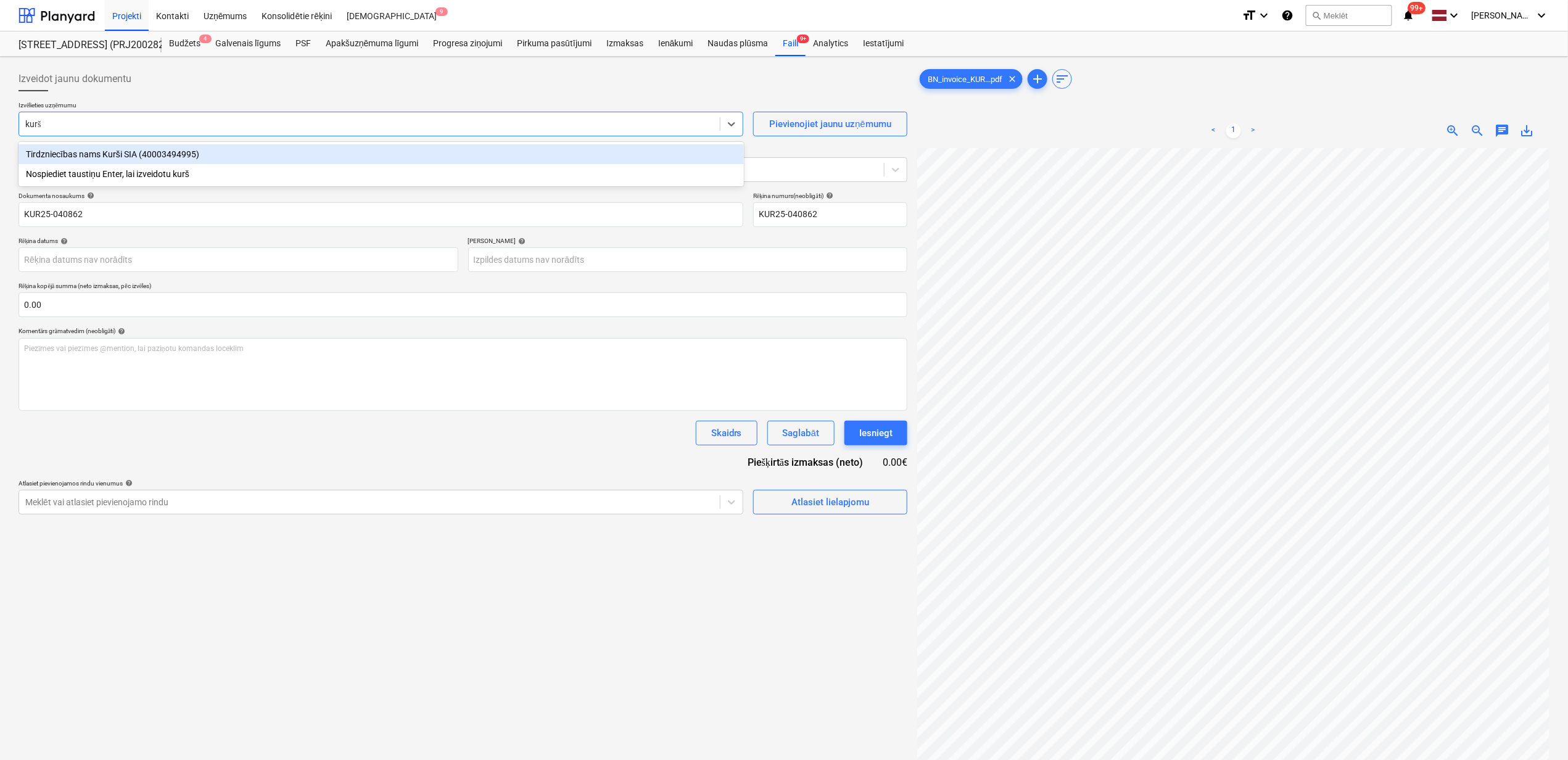
type input "kurši"
click at [159, 159] on div "Tirdzniecības nams Kurši SIA (40003494995)" at bounding box center [381, 154] width 726 height 20
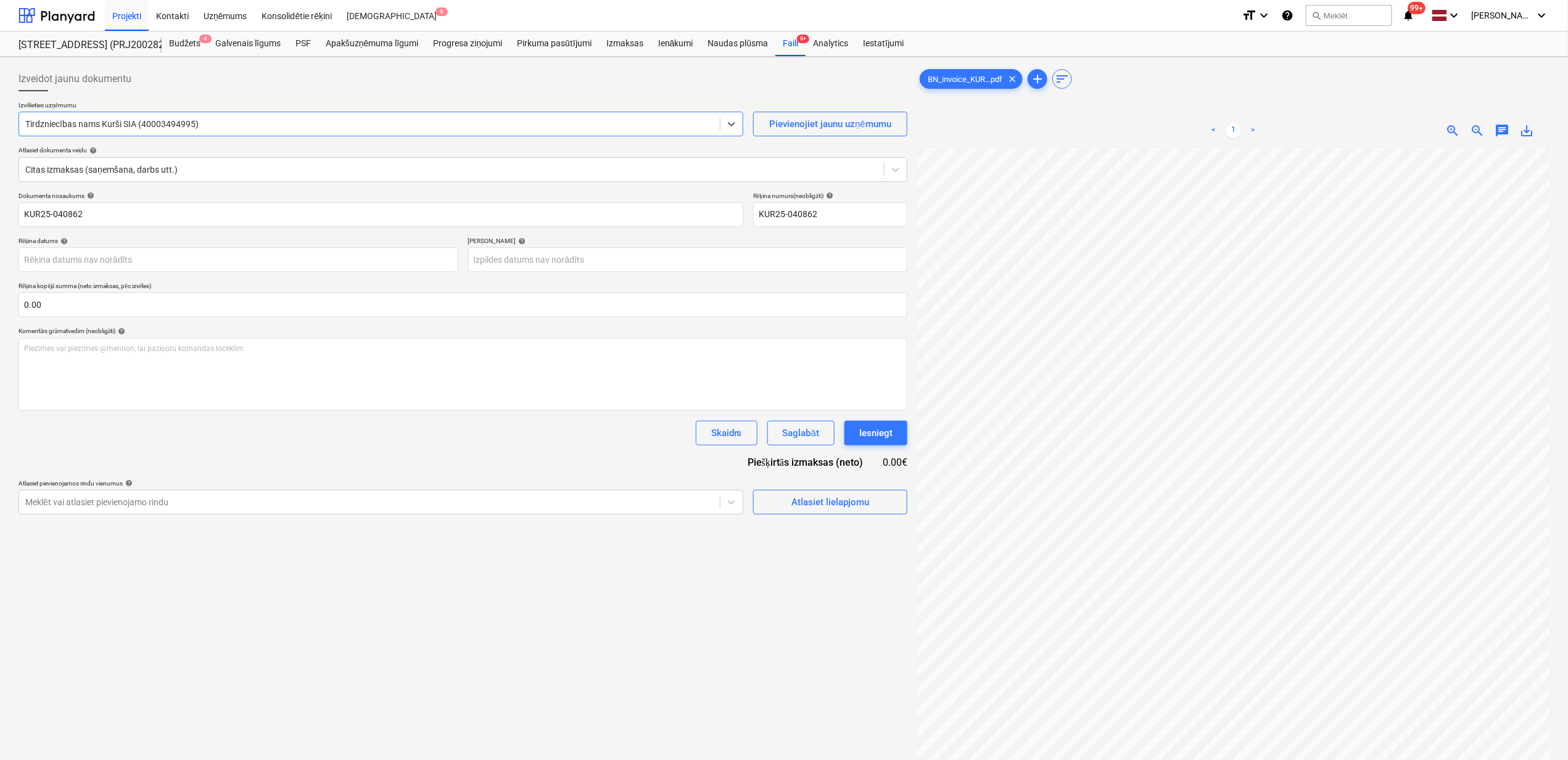
click at [1528, 131] on span "save_alt" at bounding box center [1527, 130] width 15 height 15
